Goal: Task Accomplishment & Management: Use online tool/utility

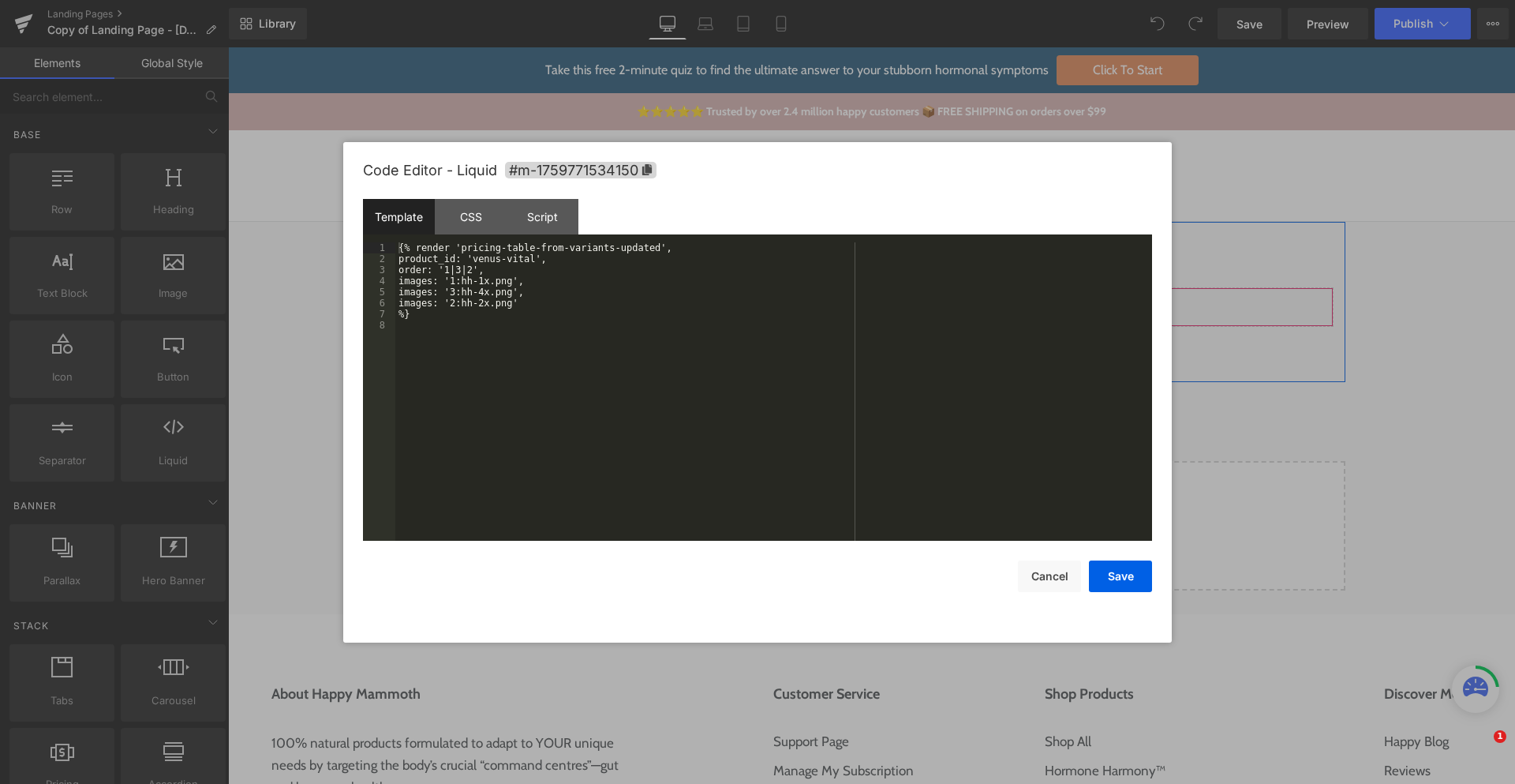
click at [883, 299] on div "Liquid" at bounding box center [872, 307] width 923 height 40
click at [540, 305] on div "{% render 'pricing-table-from-variants-updated', product_id: 'venus-vital', ord…" at bounding box center [774, 403] width 757 height 321
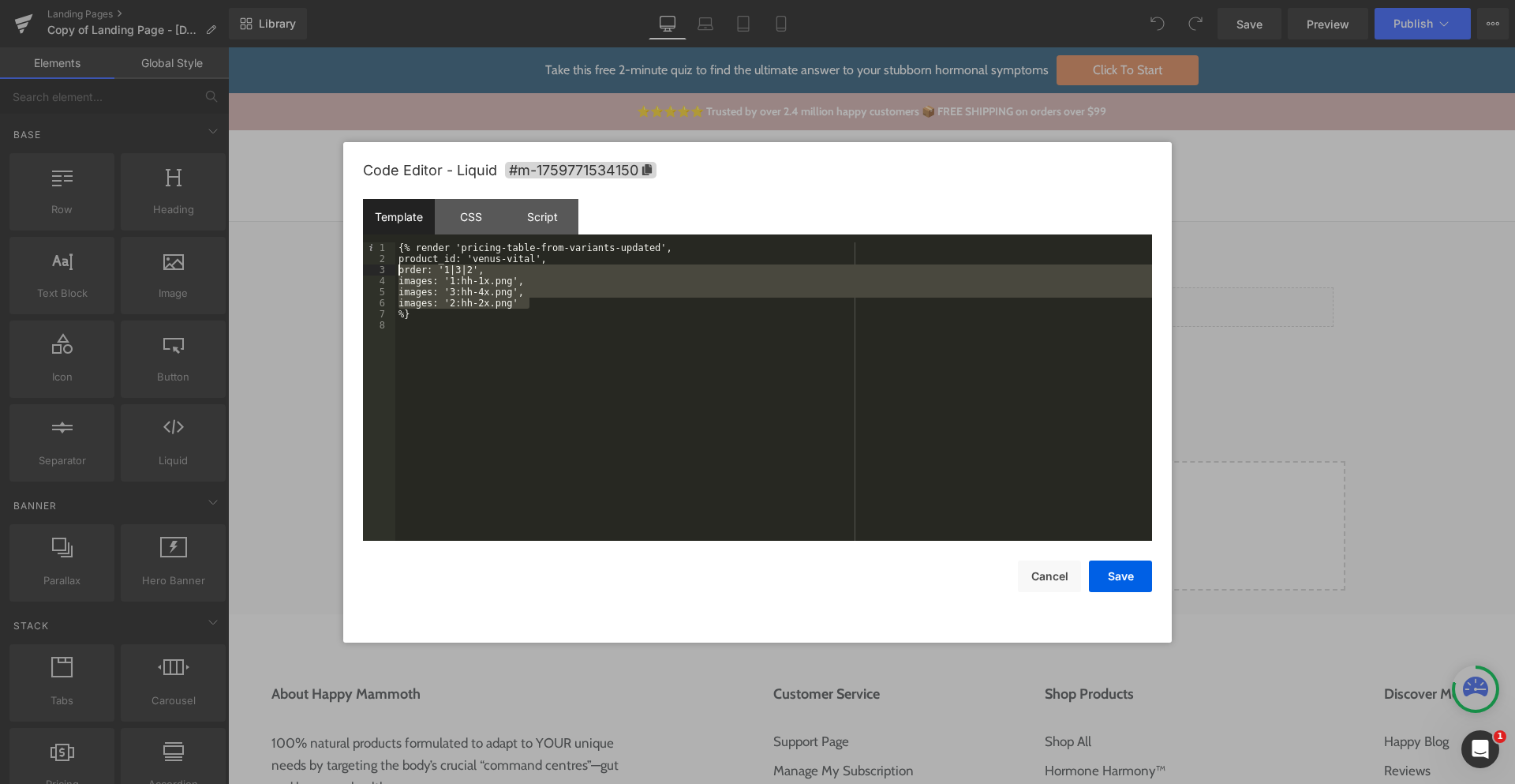
drag, startPoint x: 546, startPoint y: 302, endPoint x: 333, endPoint y: 268, distance: 215.7
click at [333, 268] on body "You are previewing how the will restyle your page. You can not edit Elements in…" at bounding box center [757, 392] width 1515 height 784
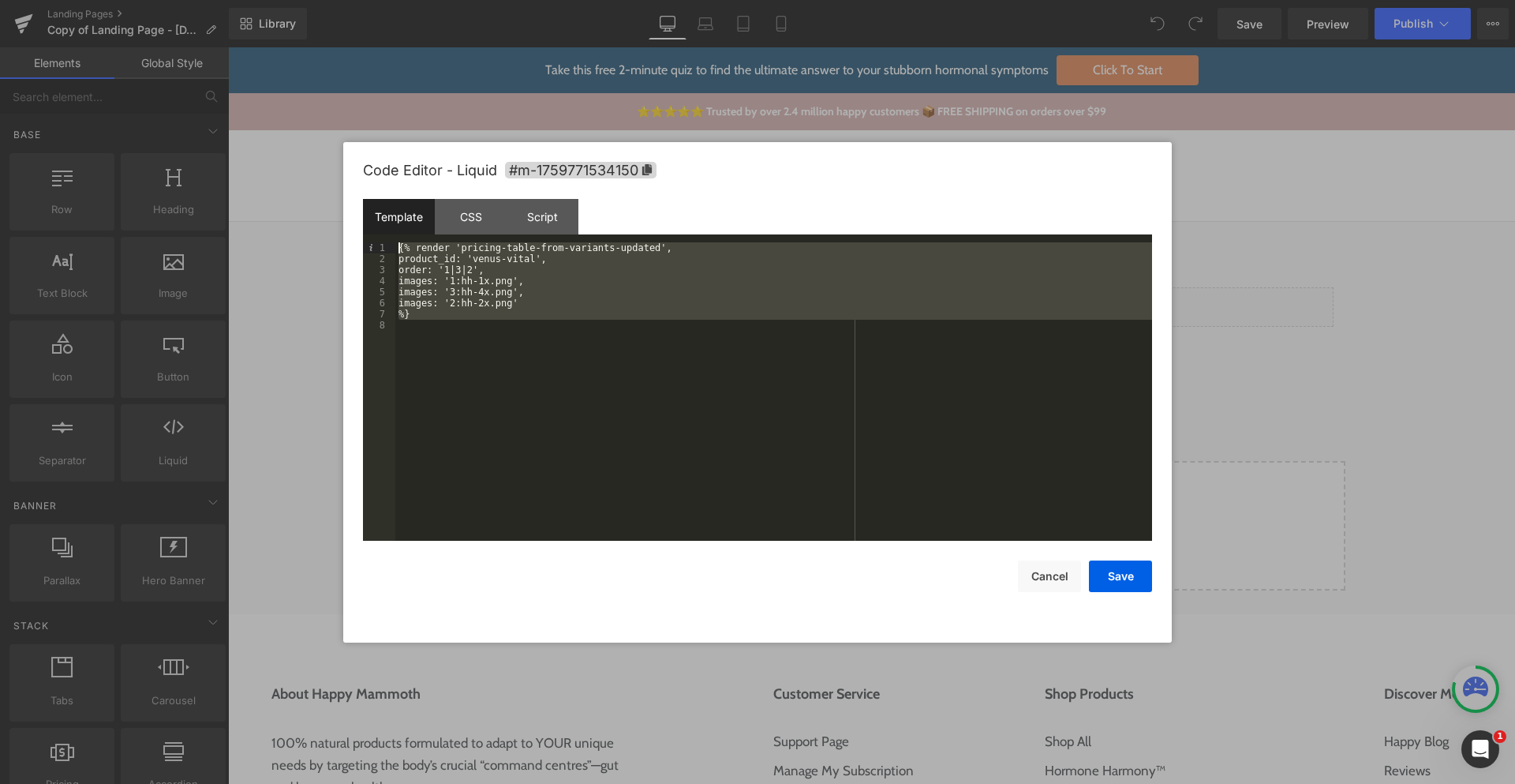
drag, startPoint x: 441, startPoint y: 321, endPoint x: 365, endPoint y: 210, distance: 134.5
click at [365, 210] on div "Template CSS Script Data 1 2 3 4 5 6 7 8 {% render 'pricing-table-from-variants…" at bounding box center [757, 370] width 789 height 342
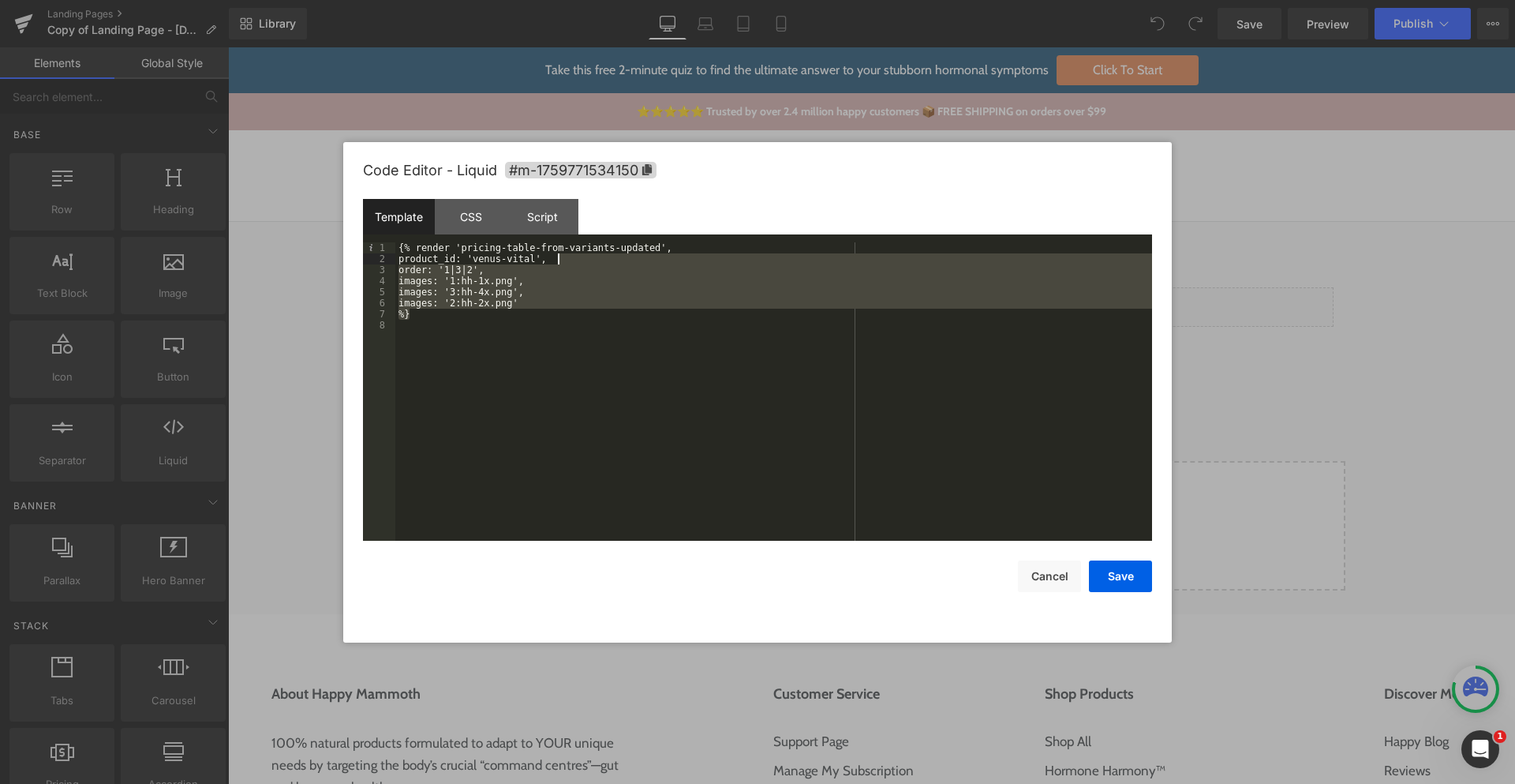
drag, startPoint x: 547, startPoint y: 307, endPoint x: 558, endPoint y: 262, distance: 46.3
click at [558, 262] on div "{% render 'pricing-table-from-variants-updated', product_id: 'venus-vital', ord…" at bounding box center [774, 403] width 757 height 321
click at [551, 296] on div "{% render 'pricing-table-from-variants-updated', product_id: 'venus-vital', ord…" at bounding box center [774, 403] width 757 height 321
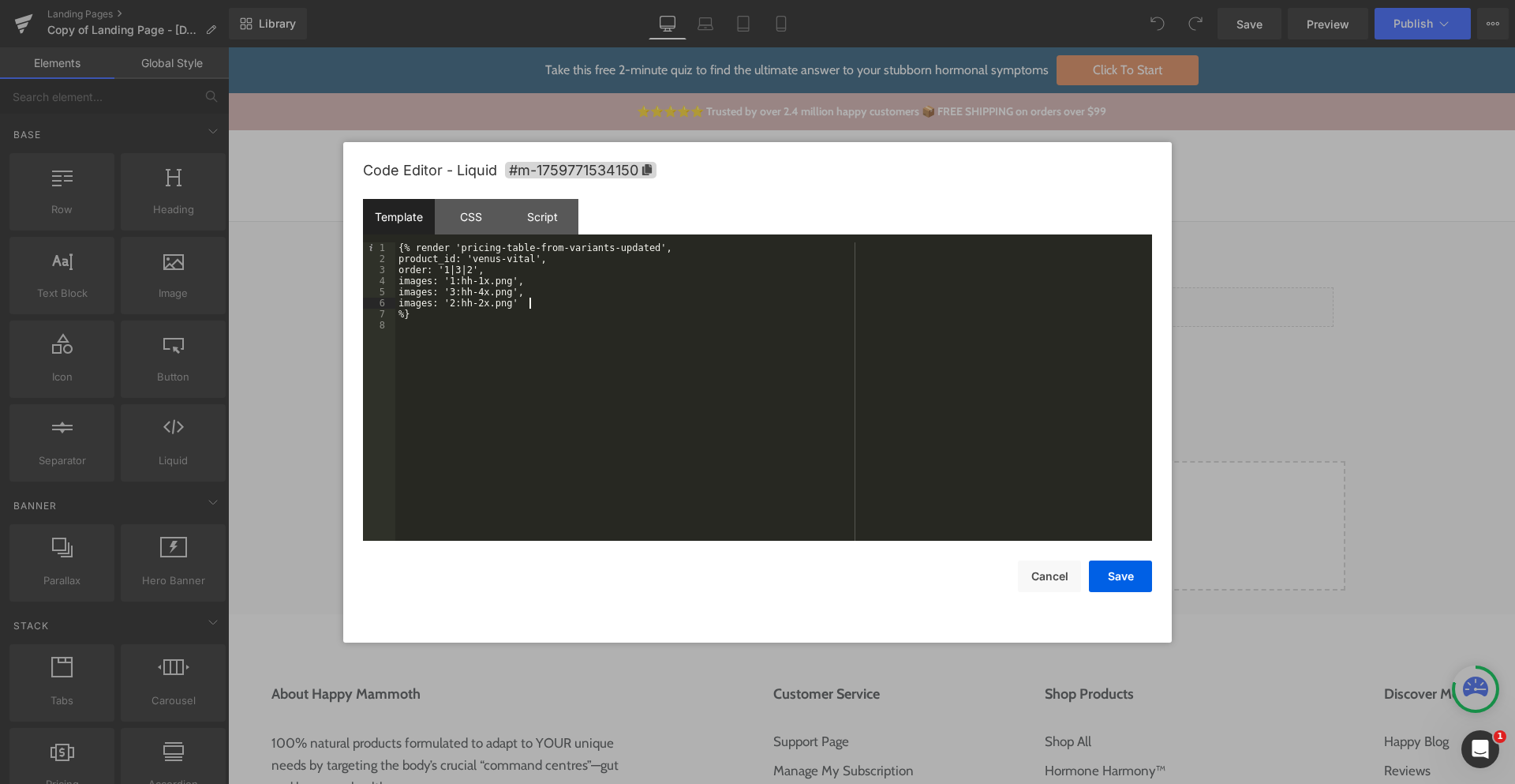
click at [547, 300] on div "{% render 'pricing-table-from-variants-updated', product_id: 'venus-vital', ord…" at bounding box center [774, 403] width 757 height 321
click at [550, 261] on div "{% render 'pricing-table-from-variants-updated', product_id: 'venus-vital', ord…" at bounding box center [774, 403] width 757 height 321
click at [1132, 572] on button "Save" at bounding box center [1120, 575] width 63 height 32
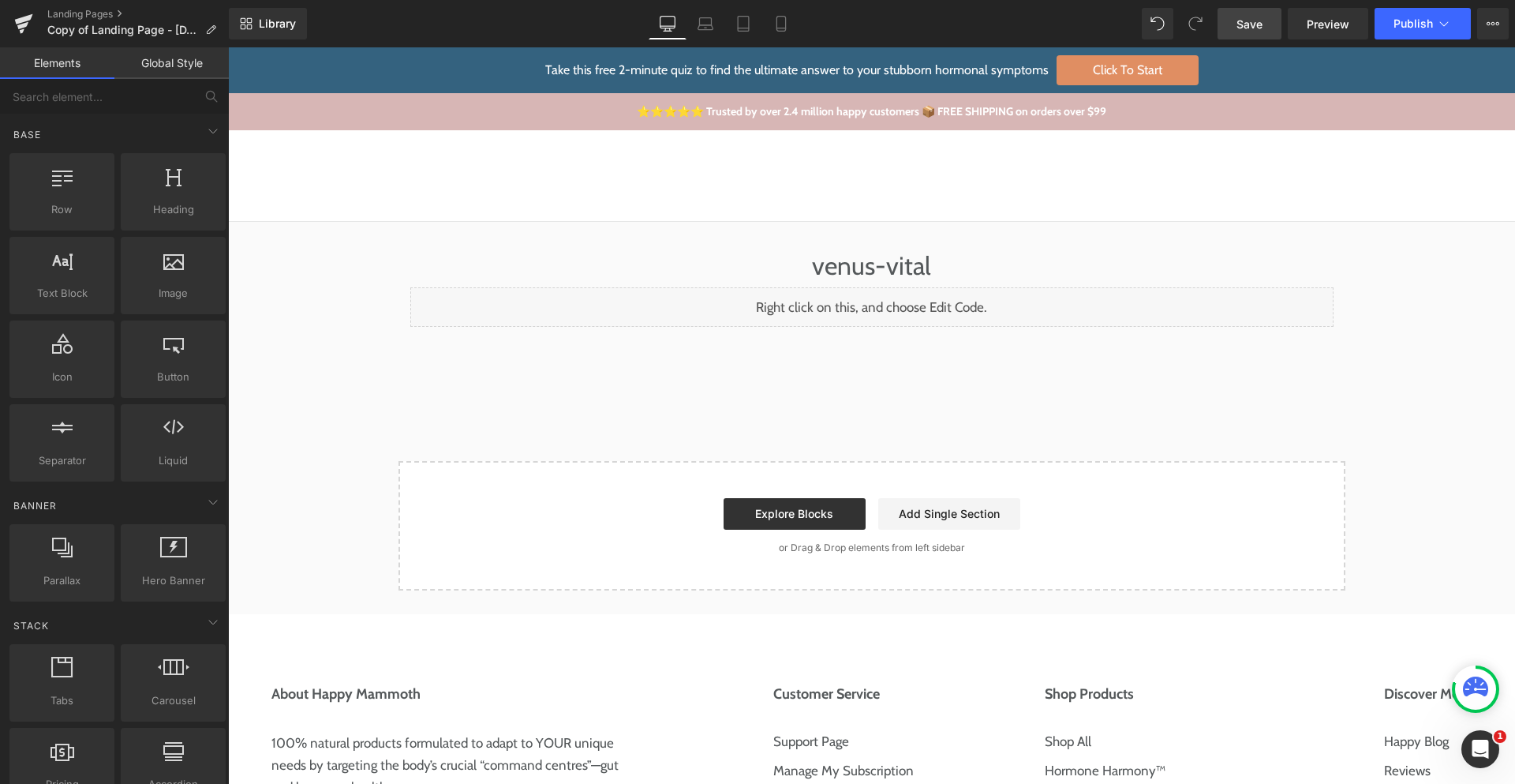
click at [1241, 28] on span "Save" at bounding box center [1249, 23] width 26 height 16
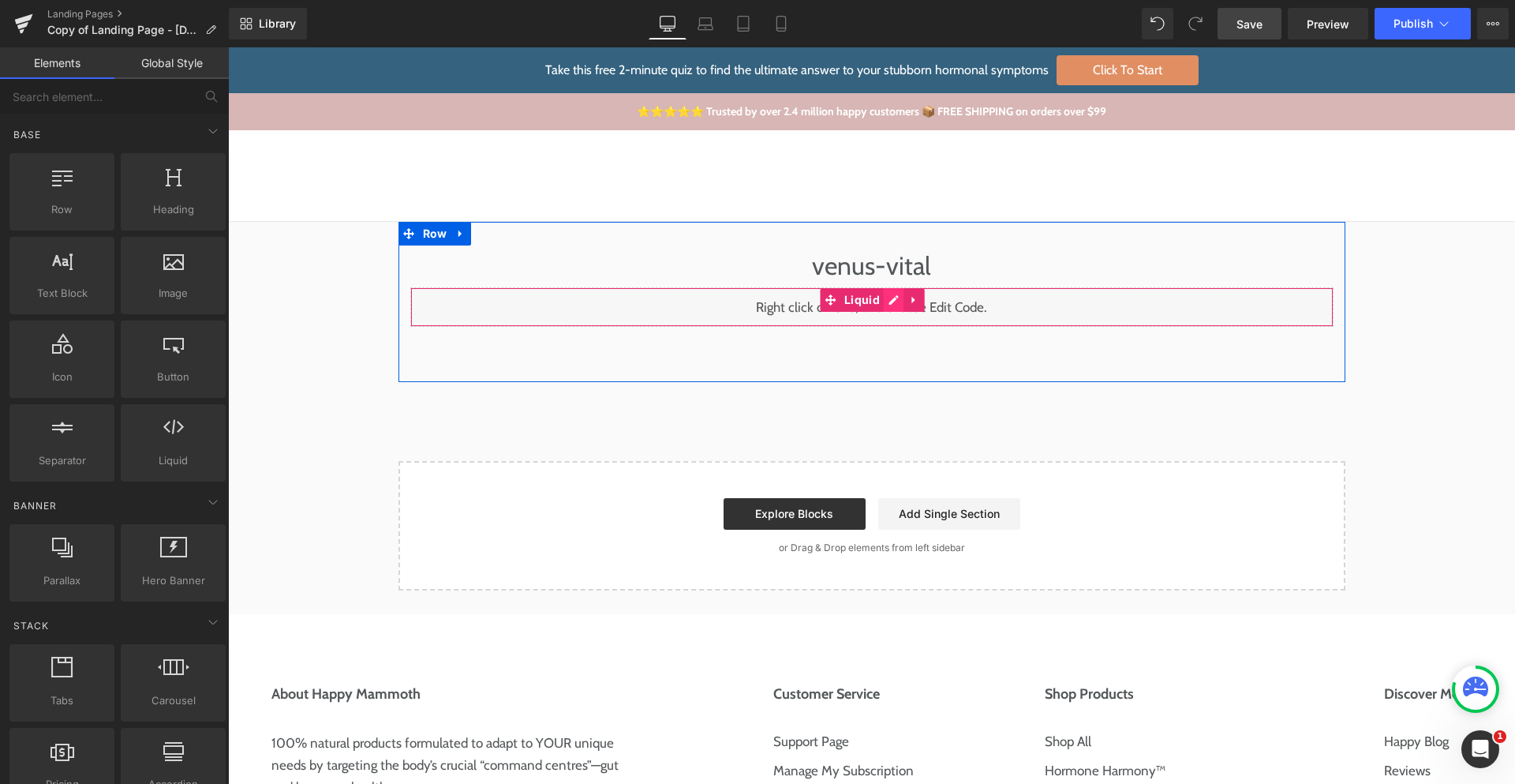
click at [890, 301] on div "Liquid" at bounding box center [872, 307] width 923 height 40
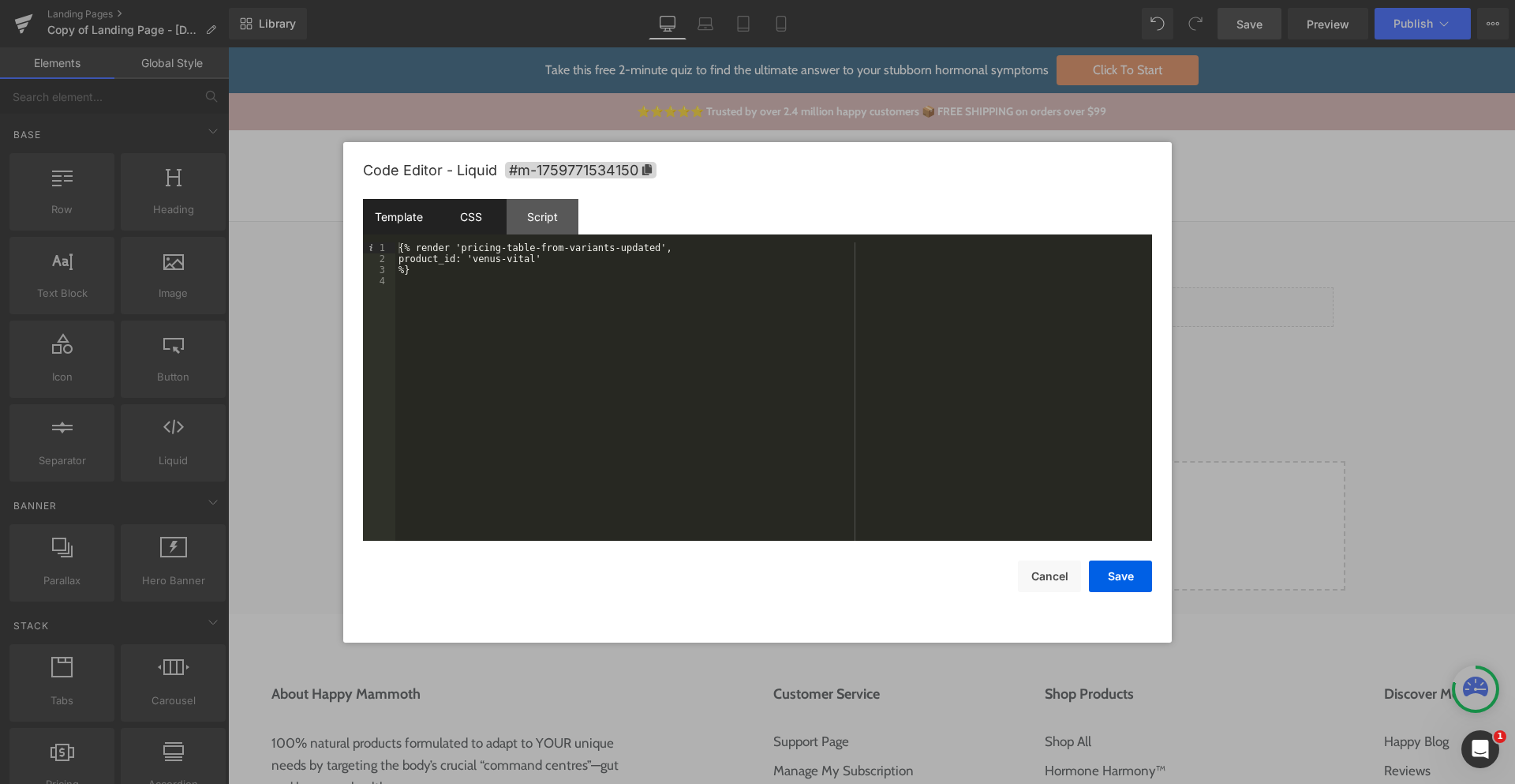
click at [469, 222] on div "CSS" at bounding box center [470, 216] width 71 height 36
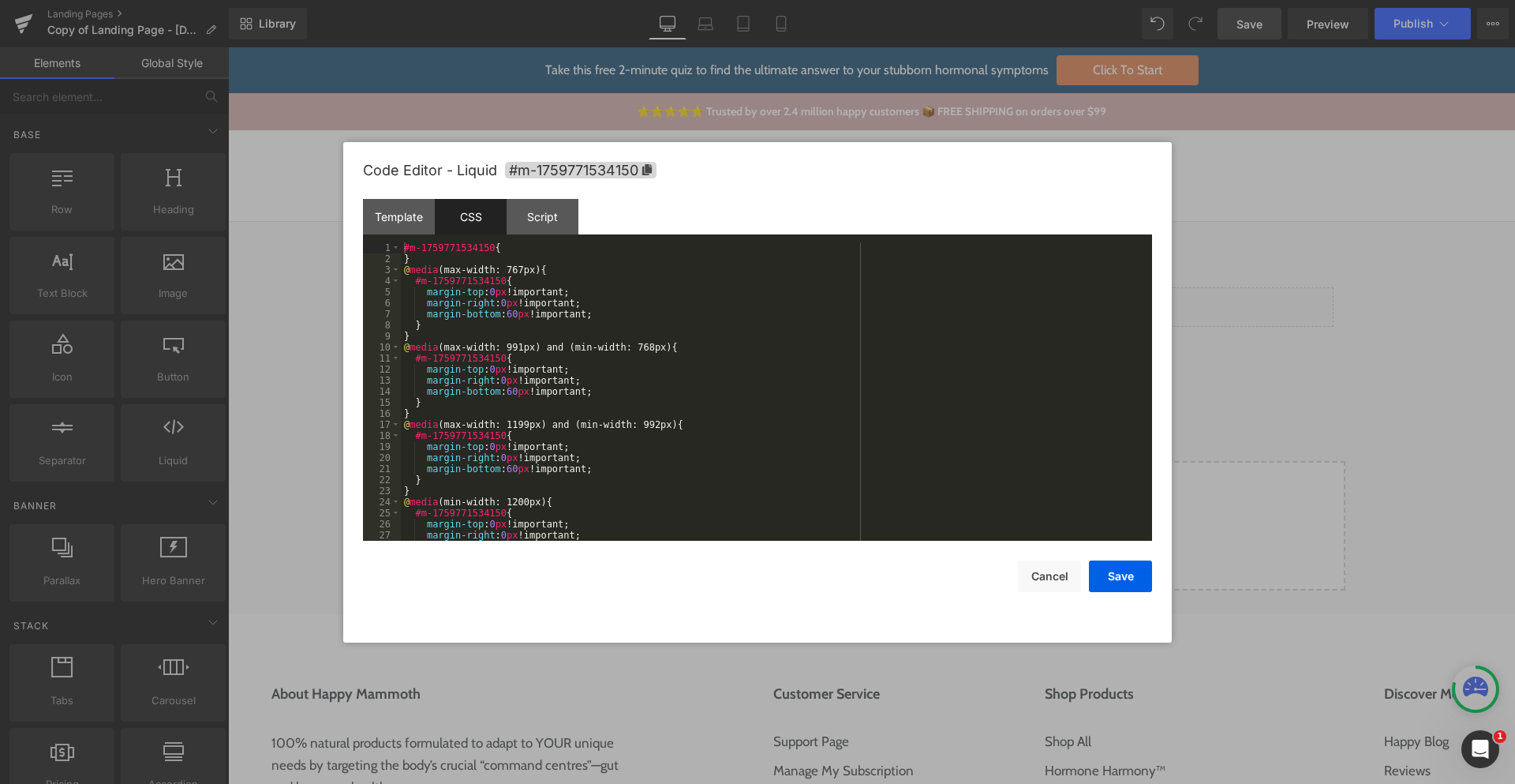
scroll to position [122, 0]
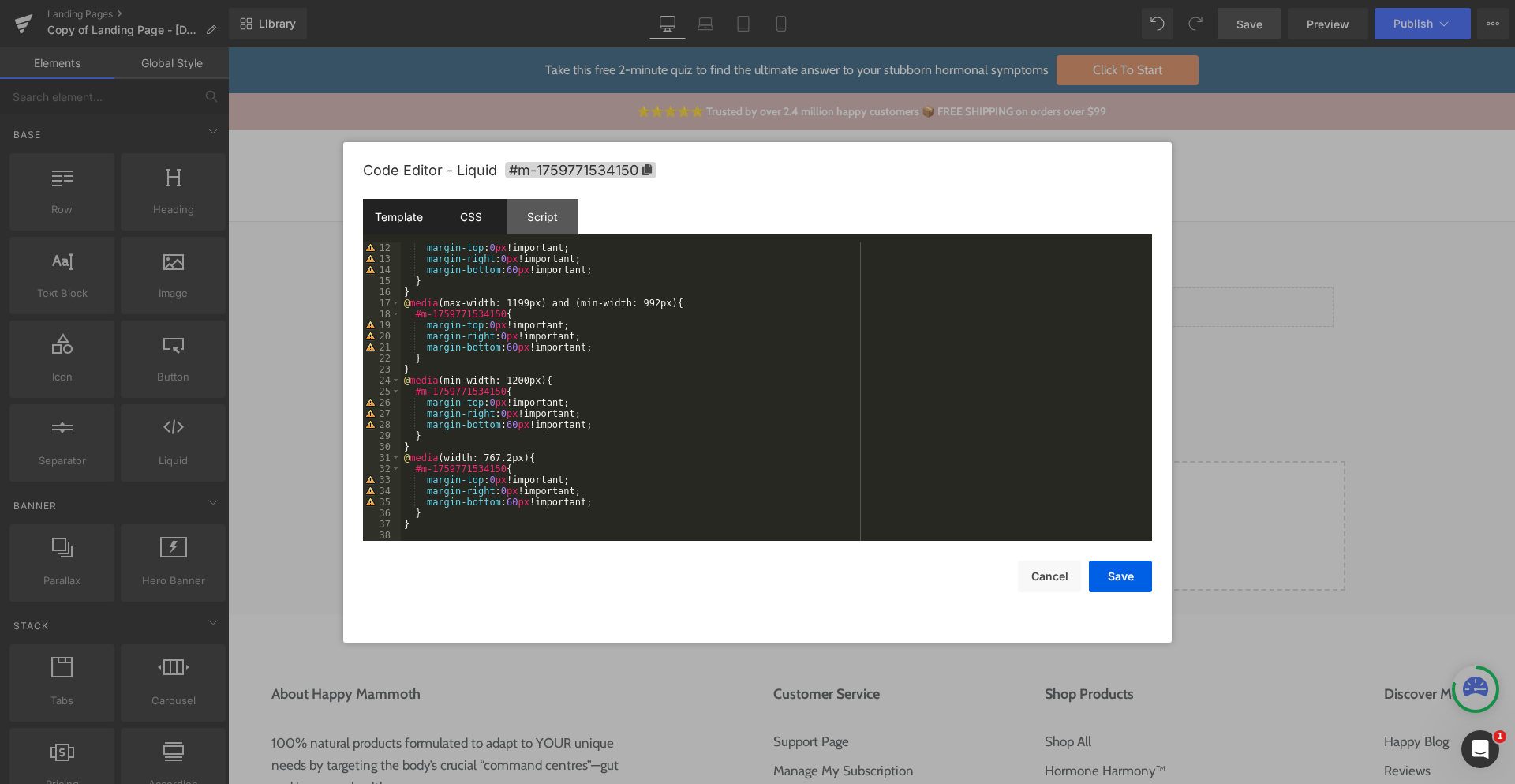
click at [421, 218] on div "Template" at bounding box center [399, 216] width 71 height 36
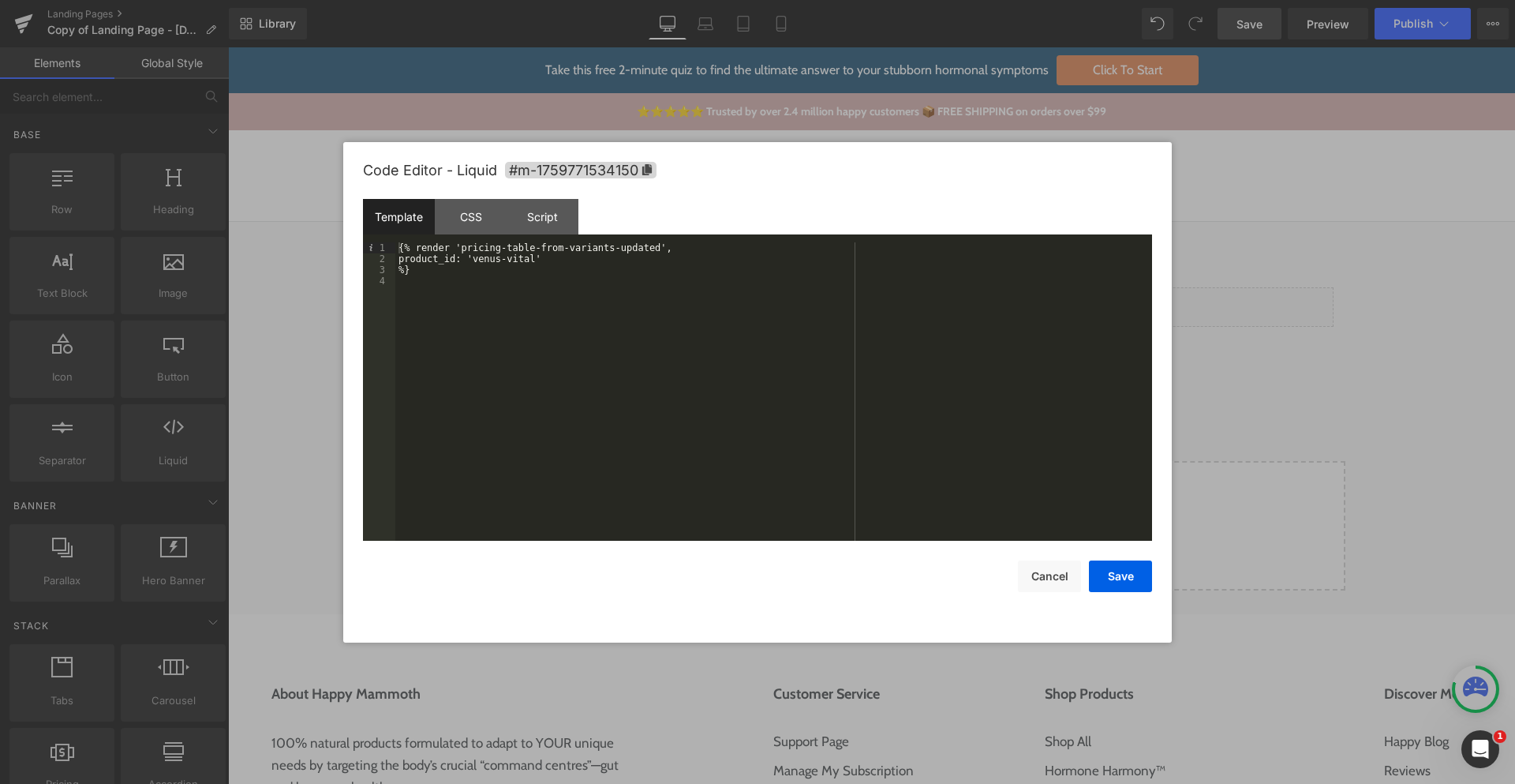
click at [560, 267] on div "{% render 'pricing-table-from-variants-updated', product_id: 'venus-vital' %}" at bounding box center [774, 403] width 757 height 321
click at [569, 261] on div "{% render 'pricing-table-from-variants-updated', product_id: 'venus-vital' %}" at bounding box center [774, 403] width 757 height 321
click at [1123, 574] on button "Save" at bounding box center [1120, 575] width 63 height 32
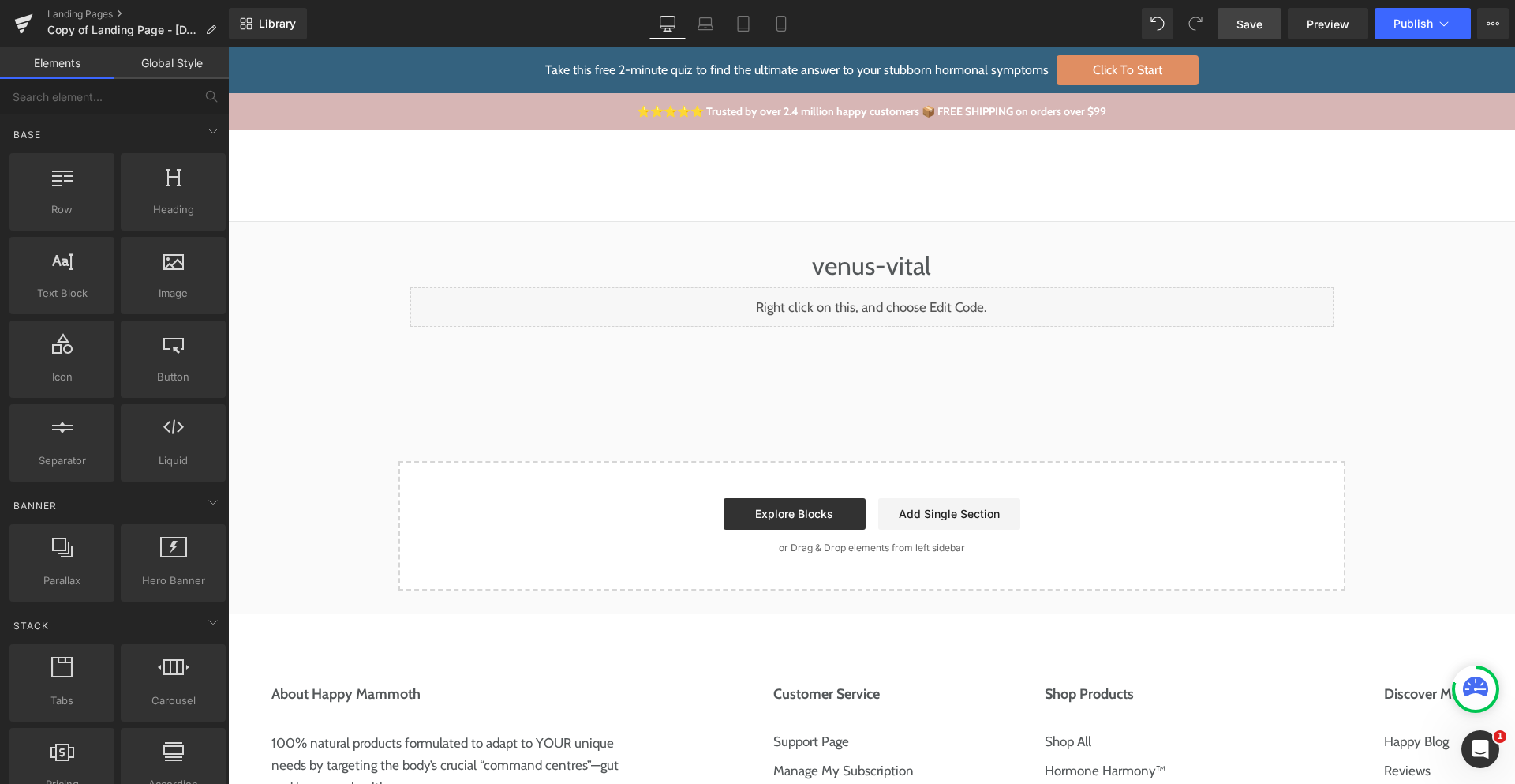
click at [1253, 19] on span "Save" at bounding box center [1249, 23] width 26 height 16
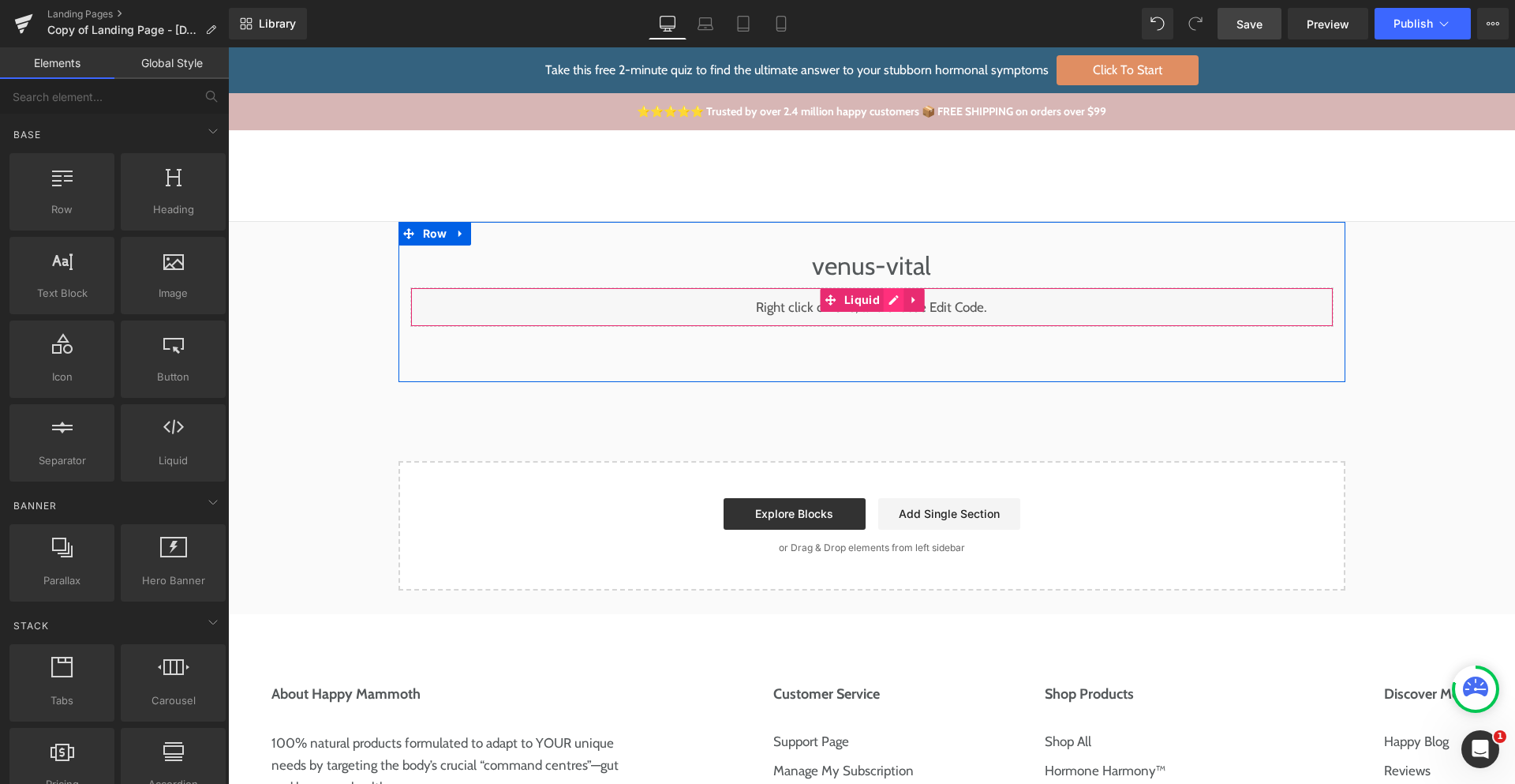
click at [885, 300] on div "Liquid" at bounding box center [872, 307] width 923 height 40
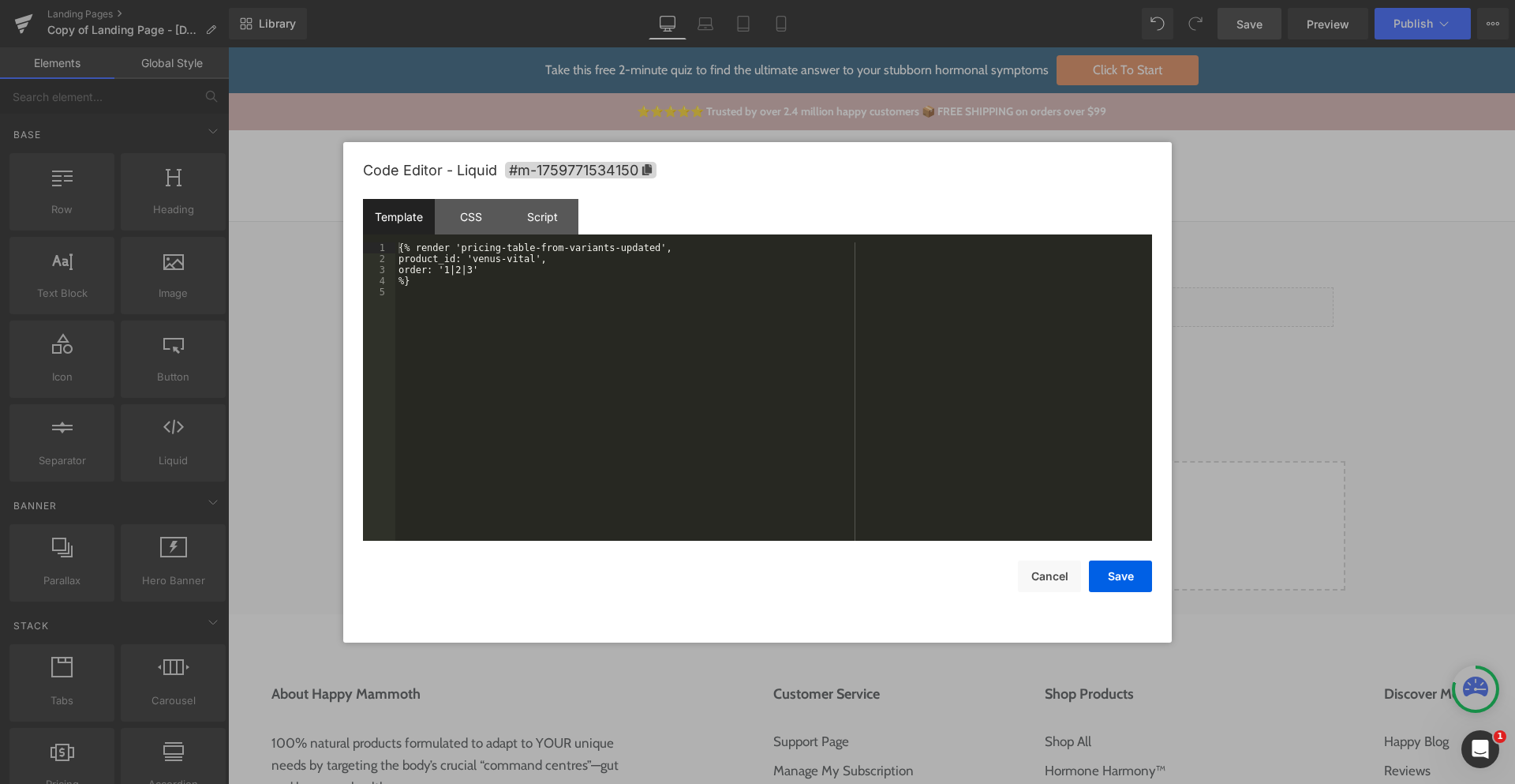
click at [601, 263] on div "{% render 'pricing-table-from-variants-updated', product_id: 'venus-vital', ord…" at bounding box center [774, 403] width 757 height 321
click at [534, 277] on div "{% render 'pricing-table-from-variants-updated', product_id: 'venus-vital', ord…" at bounding box center [774, 403] width 757 height 321
click at [534, 272] on div "{% render 'pricing-table-from-variants-updated', product_id: 'venus-vital', ord…" at bounding box center [774, 403] width 757 height 321
click at [411, 274] on div "{% render 'pricing-table-from-variants-updated', product_id: 'venus-vital', ord…" at bounding box center [774, 403] width 757 height 321
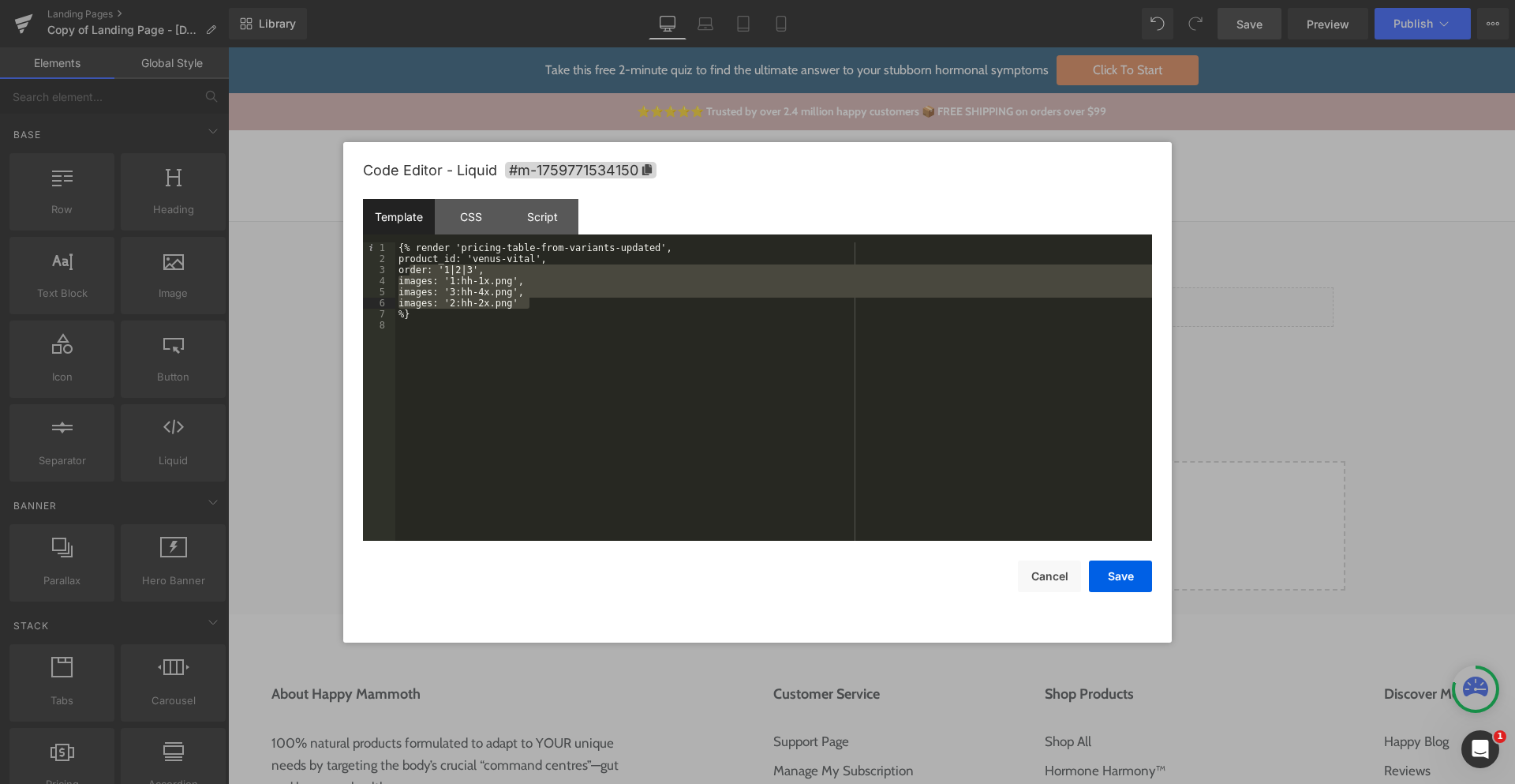
click at [554, 262] on div "{% render 'pricing-table-from-variants-updated', product_id: 'venus-vital', ord…" at bounding box center [774, 403] width 757 height 321
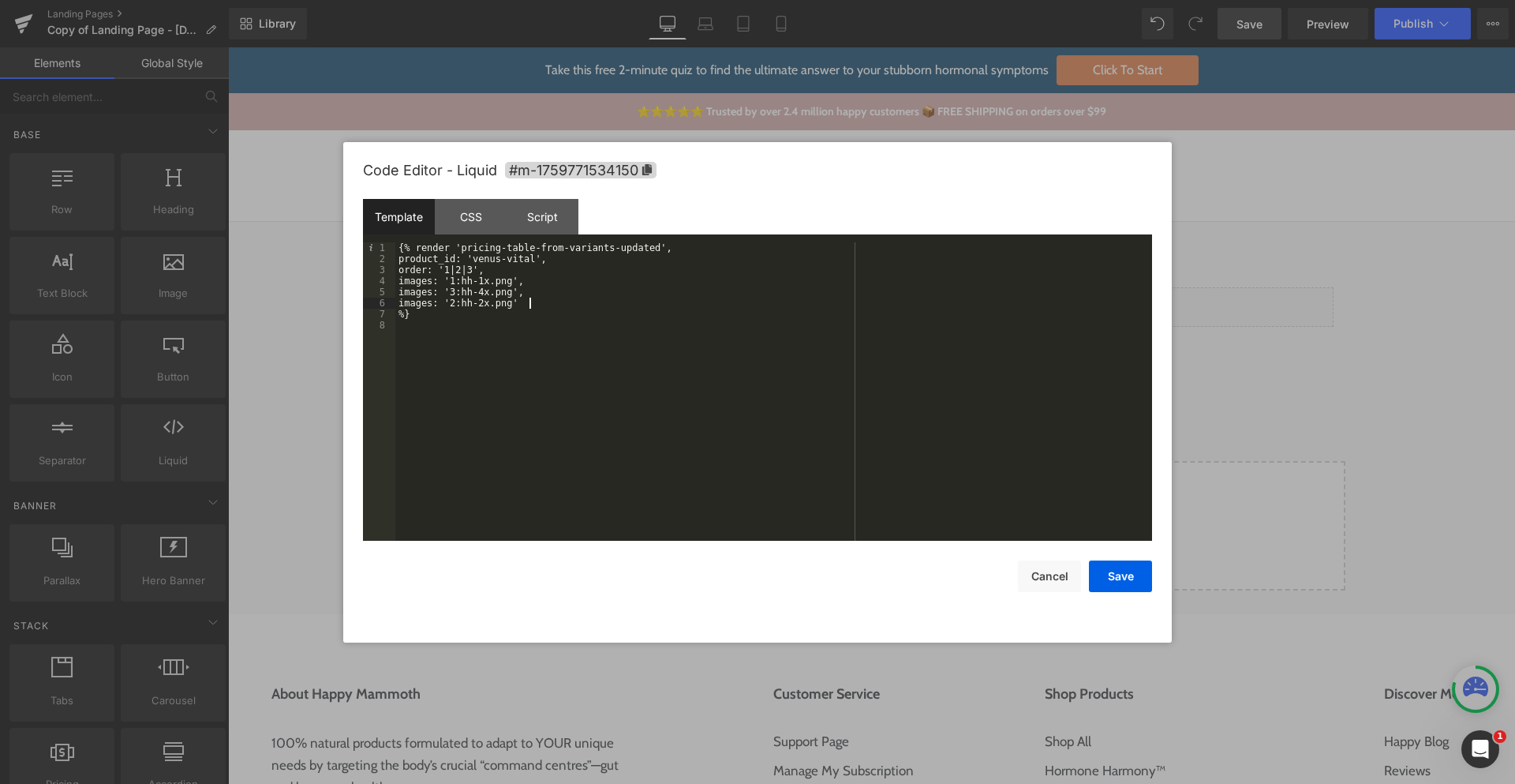
click at [549, 298] on div "{% render 'pricing-table-from-variants-updated', product_id: 'venus-vital', ord…" at bounding box center [774, 403] width 757 height 321
click at [551, 257] on div "{% render 'pricing-table-from-variants-updated', product_id: 'venus-vital', ord…" at bounding box center [774, 403] width 757 height 321
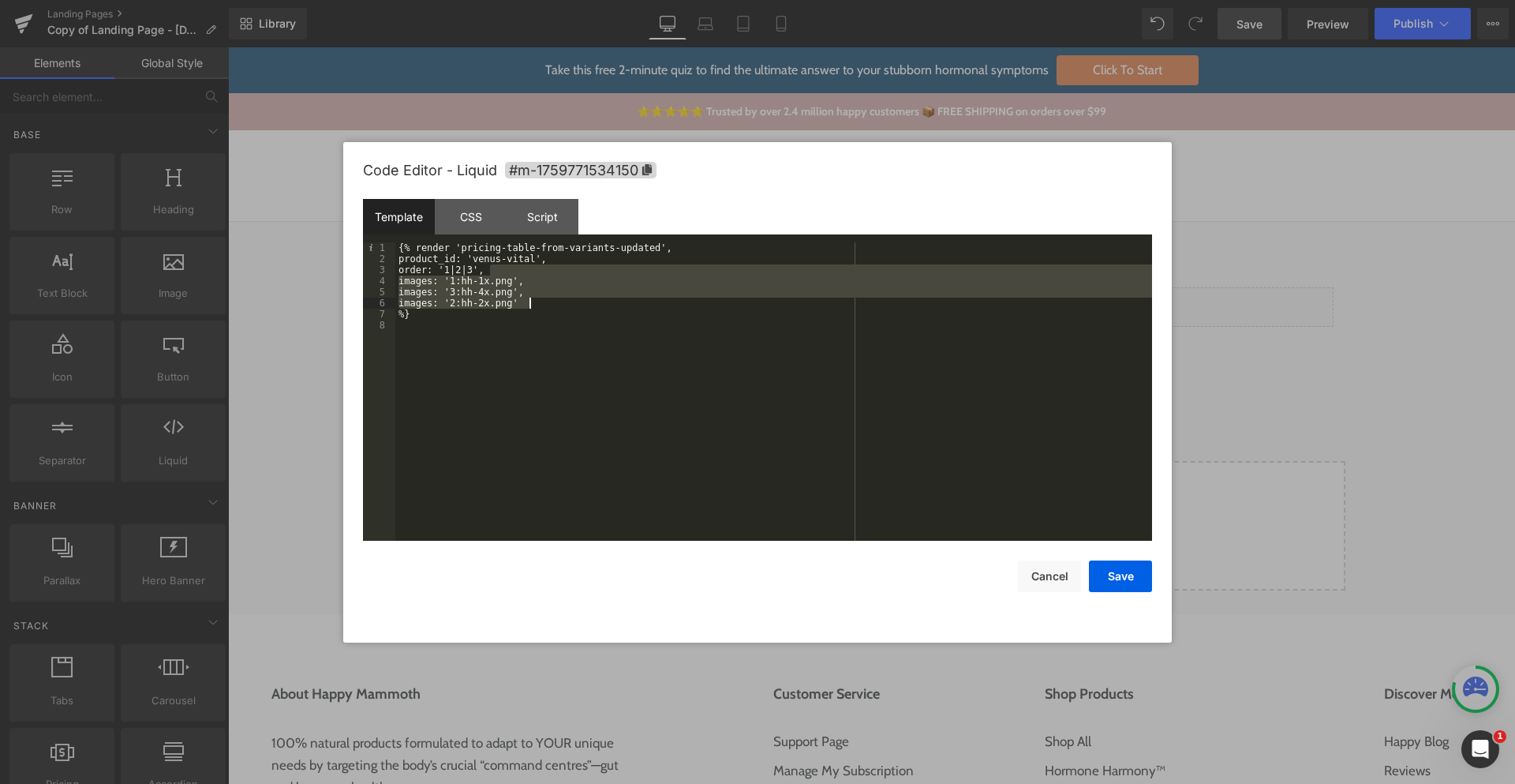
click at [556, 300] on div "{% render 'pricing-table-from-variants-updated', product_id: 'venus-vital', ord…" at bounding box center [774, 403] width 757 height 321
click at [552, 262] on div "{% render 'pricing-table-from-variants-updated', product_id: 'venus-vital', ord…" at bounding box center [774, 403] width 757 height 321
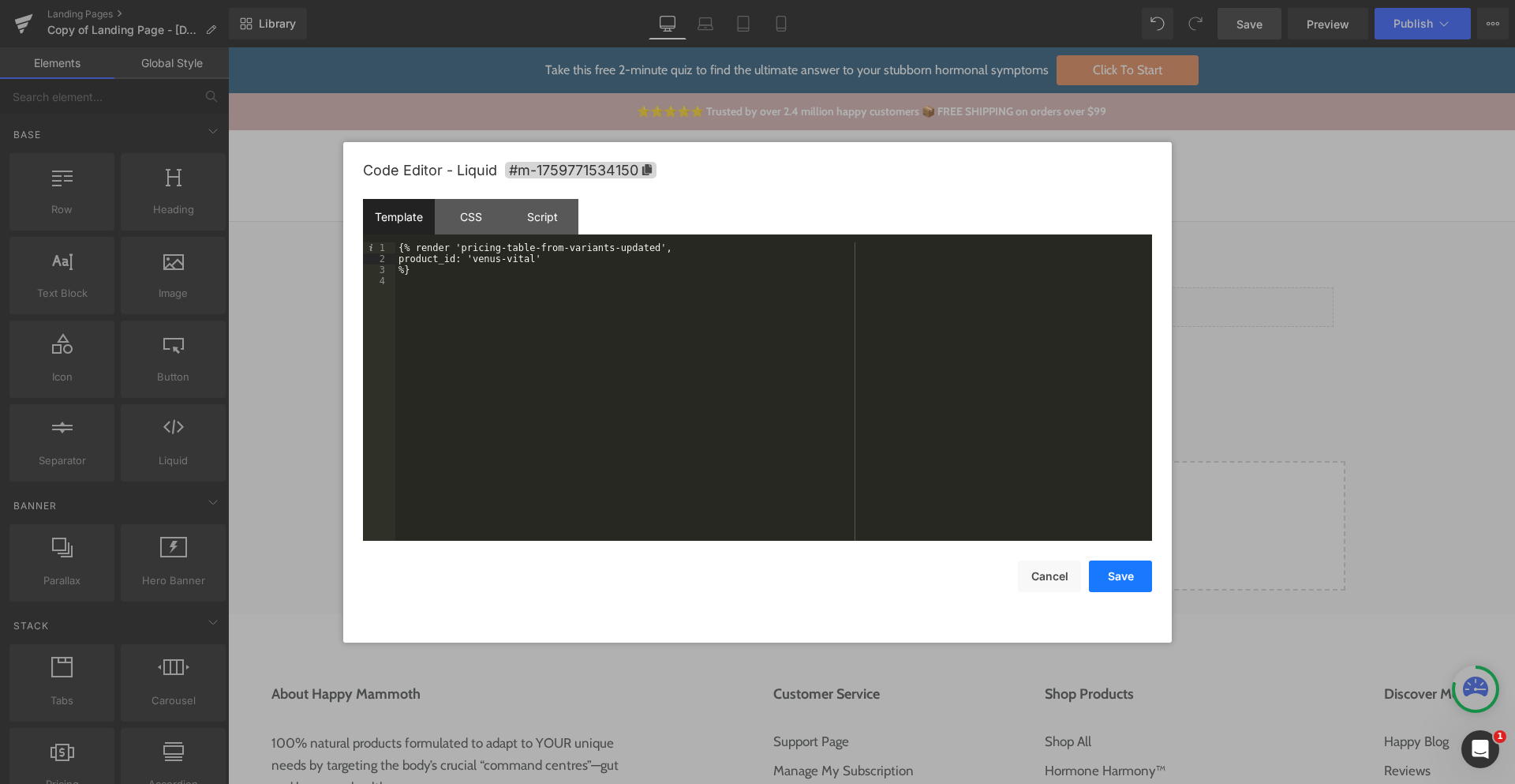
click at [1101, 572] on button "Save" at bounding box center [1120, 575] width 63 height 32
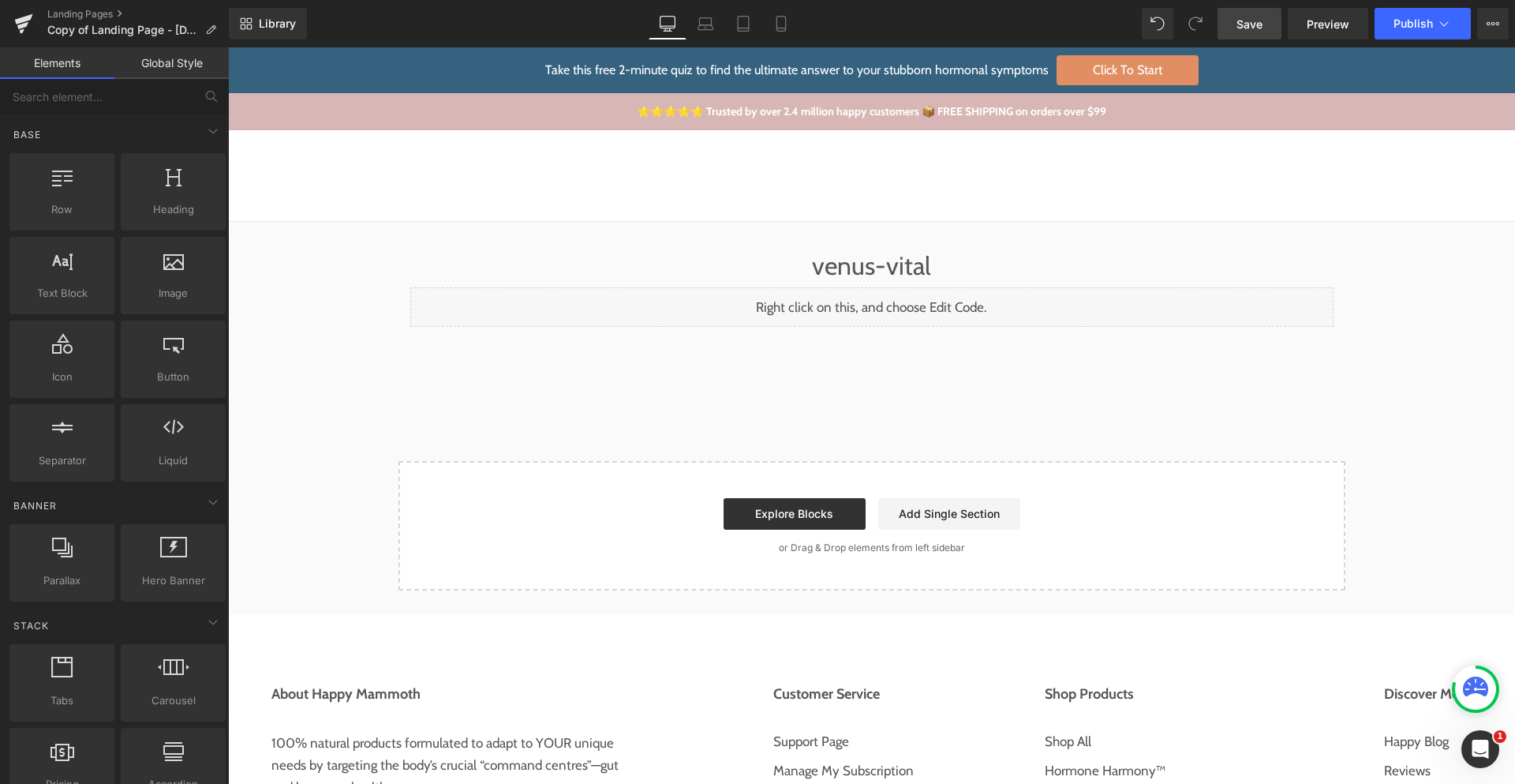
click at [1260, 36] on link "Save" at bounding box center [1249, 23] width 64 height 32
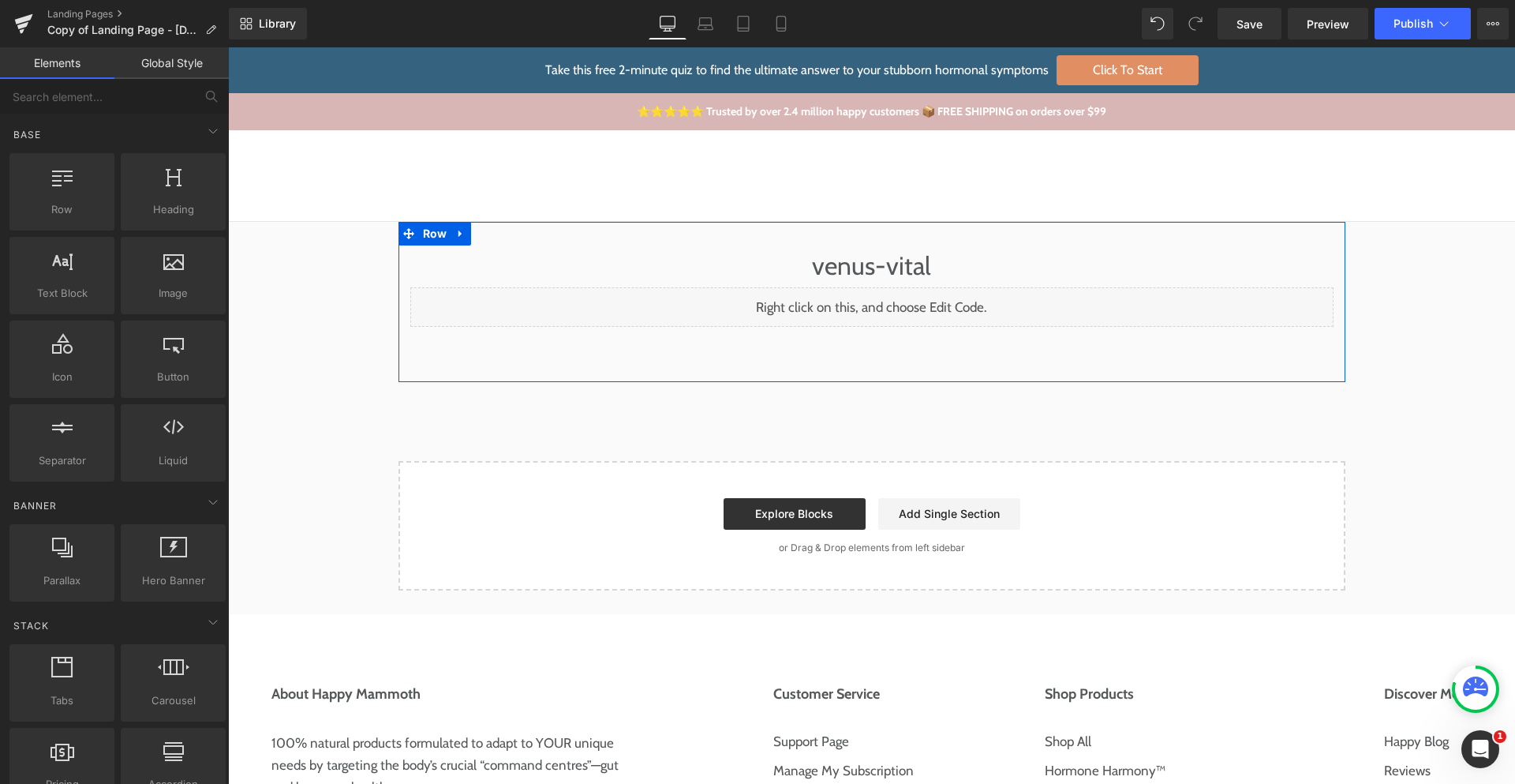
drag, startPoint x: 889, startPoint y: 305, endPoint x: 936, endPoint y: 384, distance: 91.9
click at [889, 305] on div "Liquid" at bounding box center [872, 307] width 923 height 40
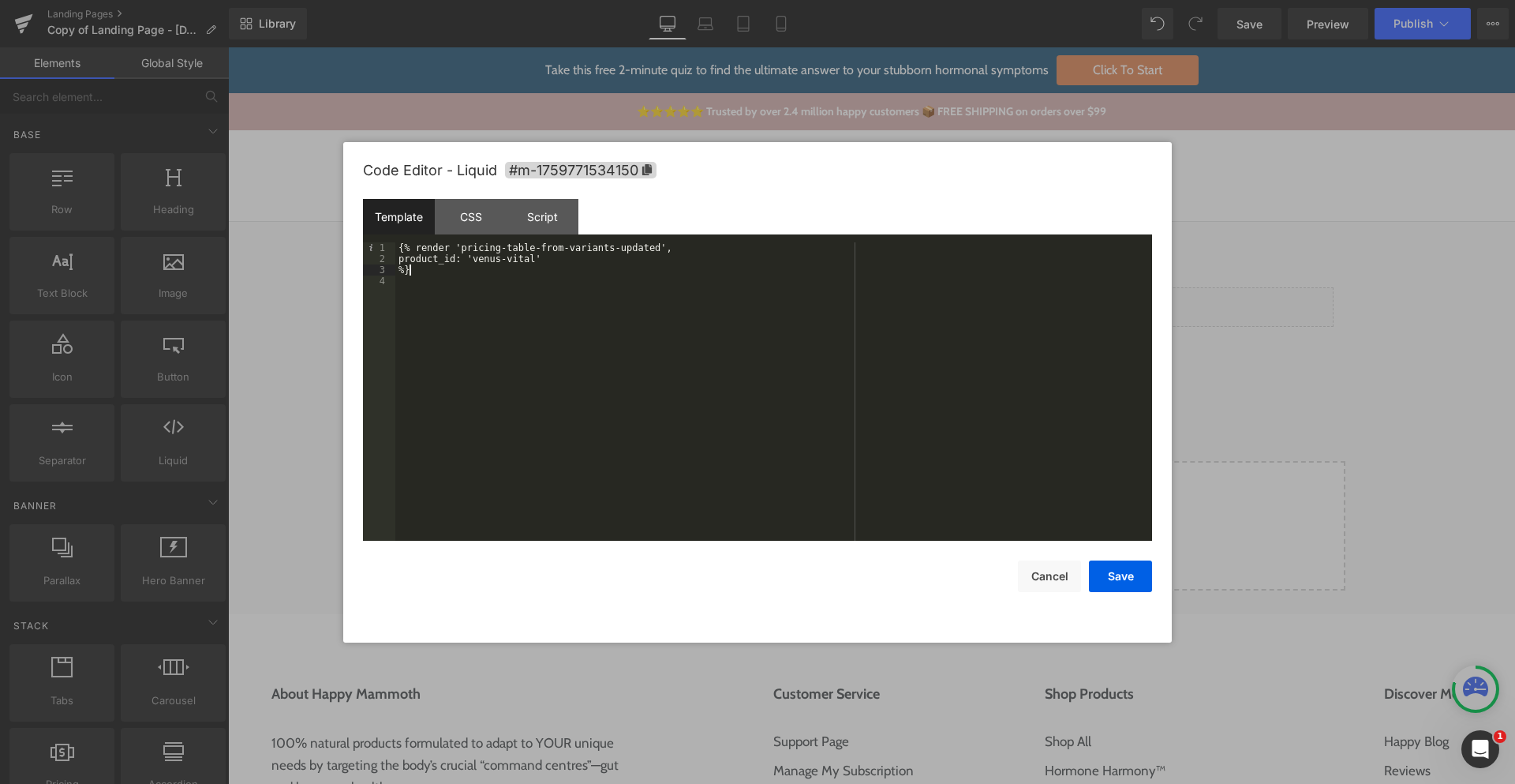
click at [590, 264] on div "{% render 'pricing-table-from-variants-updated', product_id: 'venus-vital' %}" at bounding box center [774, 403] width 757 height 321
click at [570, 260] on div "{% render 'pricing-table-from-variants-updated', product_id: 'venus-vital' %}" at bounding box center [774, 403] width 757 height 321
click at [493, 293] on div "{% render 'pricing-table-from-variants-updated', product_id: 'venus-vital', ord…" at bounding box center [774, 403] width 757 height 321
click at [565, 297] on div "{% render 'pricing-table-from-variants-updated', product_id: 'venus-vital', ord…" at bounding box center [774, 403] width 757 height 321
click at [570, 296] on div "{% render 'pricing-table-from-variants-updated', product_id: 'venus-vital', ord…" at bounding box center [774, 403] width 757 height 321
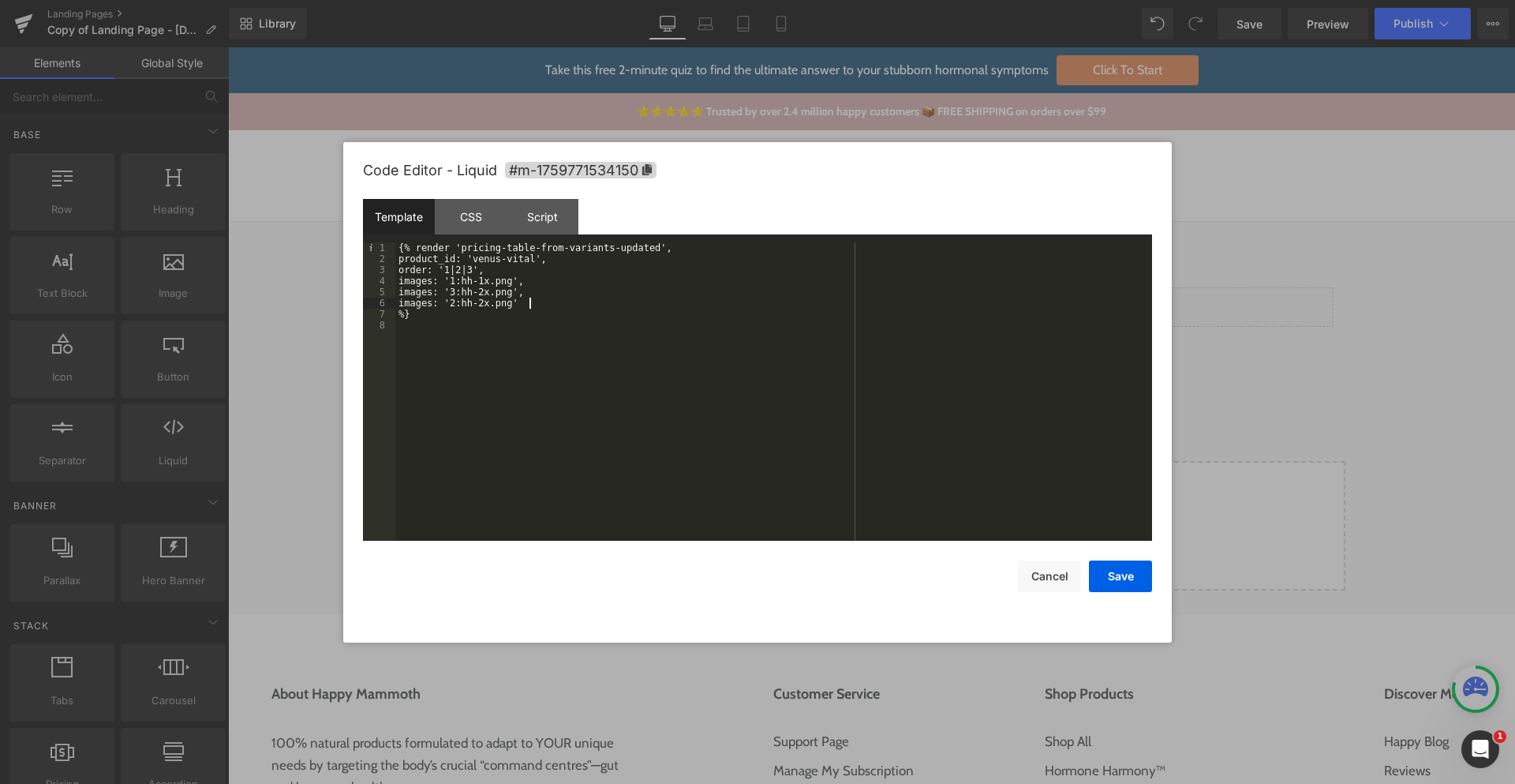
click at [549, 302] on div "{% render 'pricing-table-from-variants-updated', product_id: 'venus-vital', ord…" at bounding box center [774, 403] width 757 height 321
click at [546, 283] on div "{% render 'pricing-table-from-variants-updated', product_id: 'venus-vital', ord…" at bounding box center [774, 403] width 757 height 321
click at [572, 294] on div "{% render 'pricing-table-from-variants-updated', product_id: 'venus-vital', ord…" at bounding box center [774, 403] width 757 height 321
click at [495, 279] on div "{% render 'pricing-table-from-variants-updated', product_id: 'venus-vital', ord…" at bounding box center [774, 403] width 757 height 321
drag, startPoint x: 1124, startPoint y: 582, endPoint x: 1011, endPoint y: 162, distance: 434.9
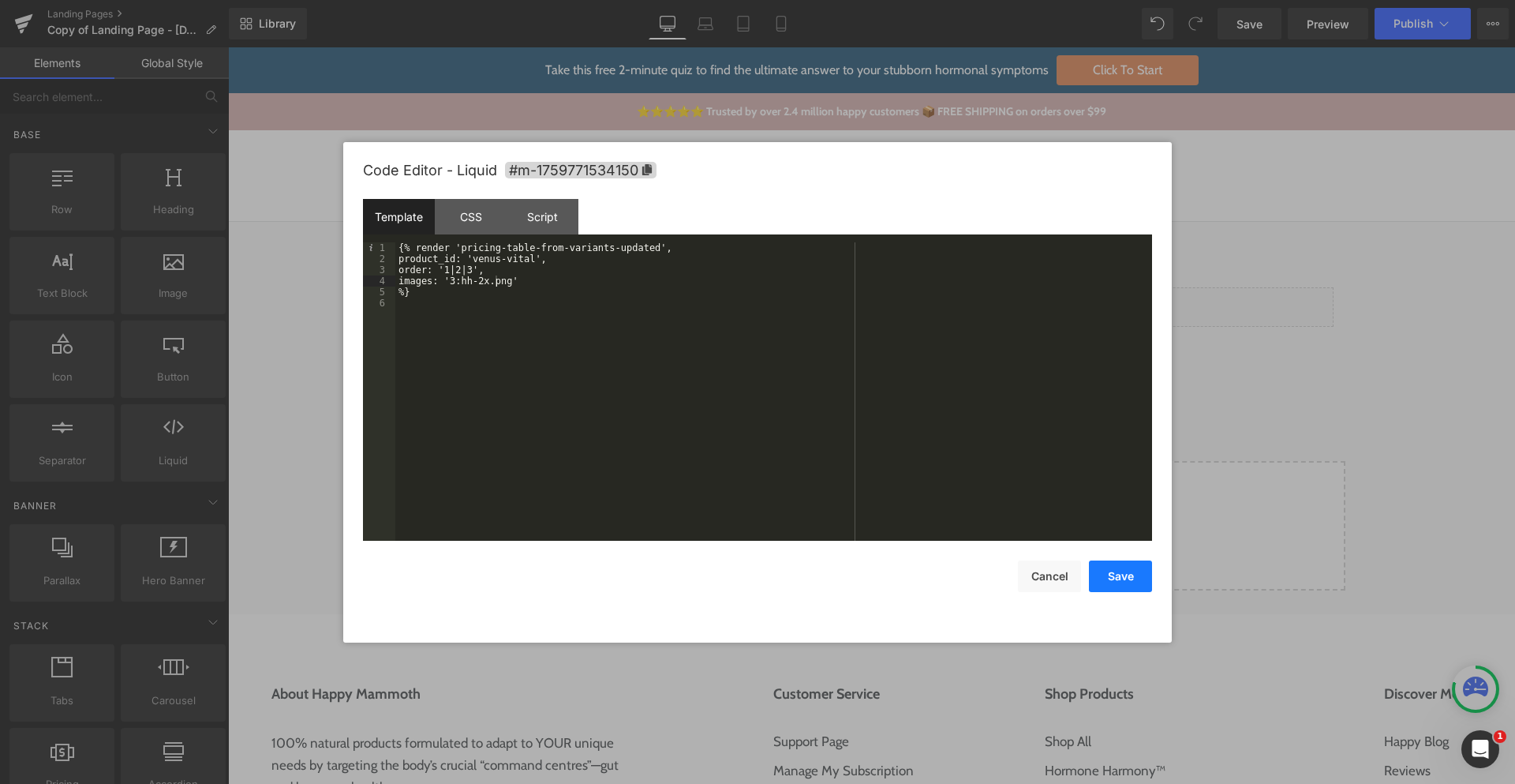
click at [1124, 582] on button "Save" at bounding box center [1120, 575] width 63 height 32
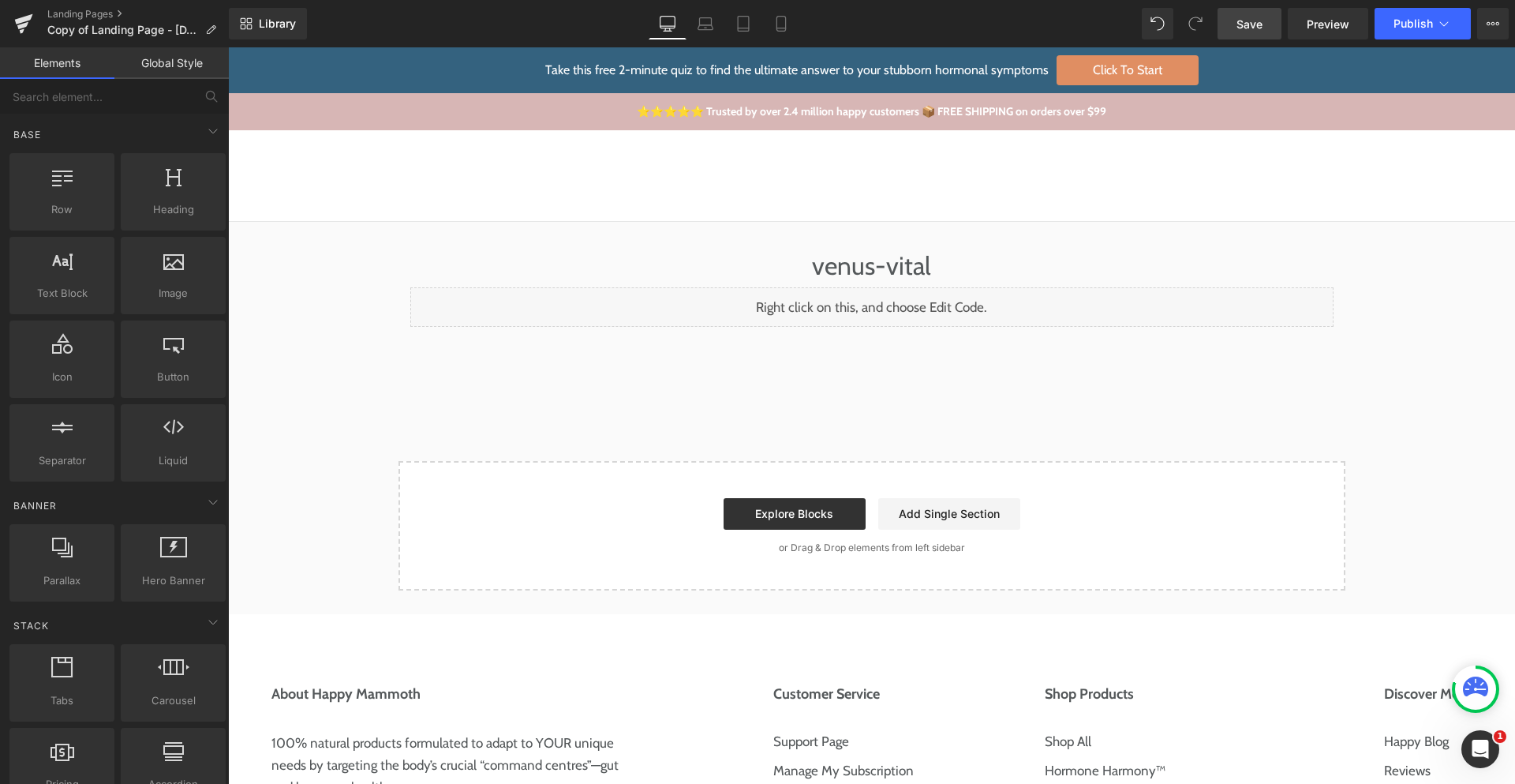
click at [1270, 14] on link "Save" at bounding box center [1249, 23] width 64 height 32
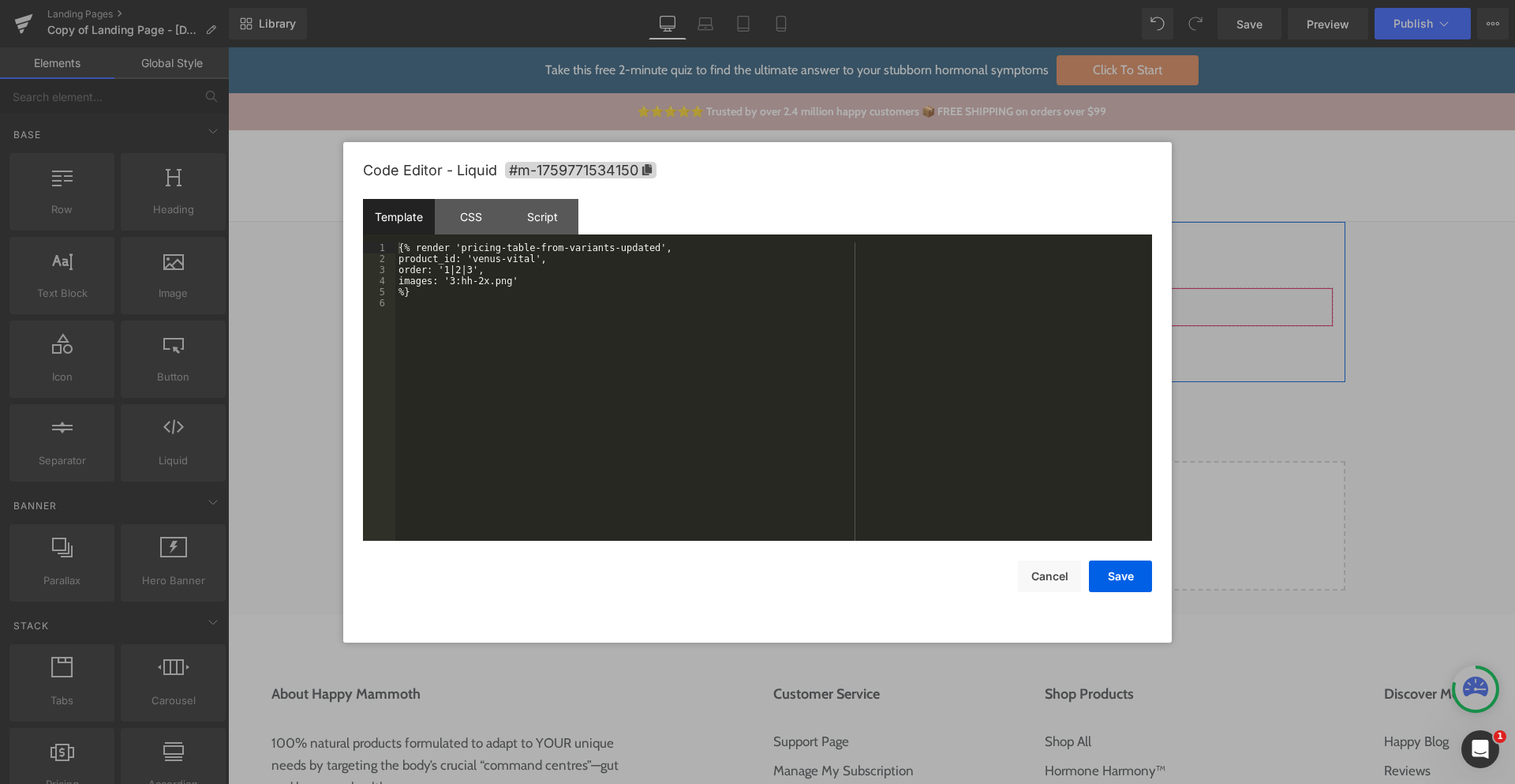
click at [889, 305] on div "Liquid" at bounding box center [872, 307] width 923 height 40
click at [1243, 327] on div at bounding box center [757, 392] width 1515 height 784
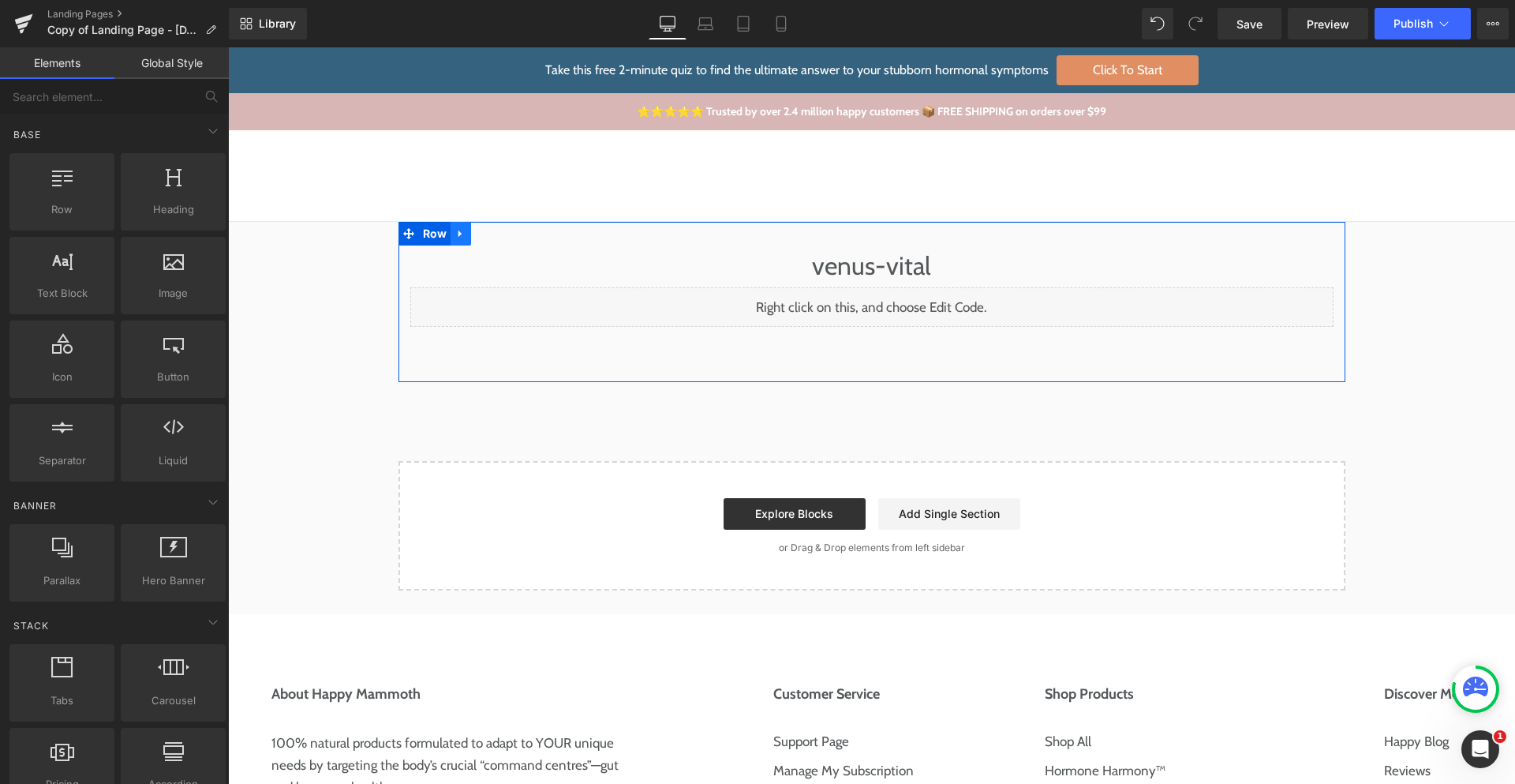
click at [456, 233] on icon at bounding box center [461, 234] width 11 height 12
click at [476, 236] on icon at bounding box center [481, 234] width 11 height 12
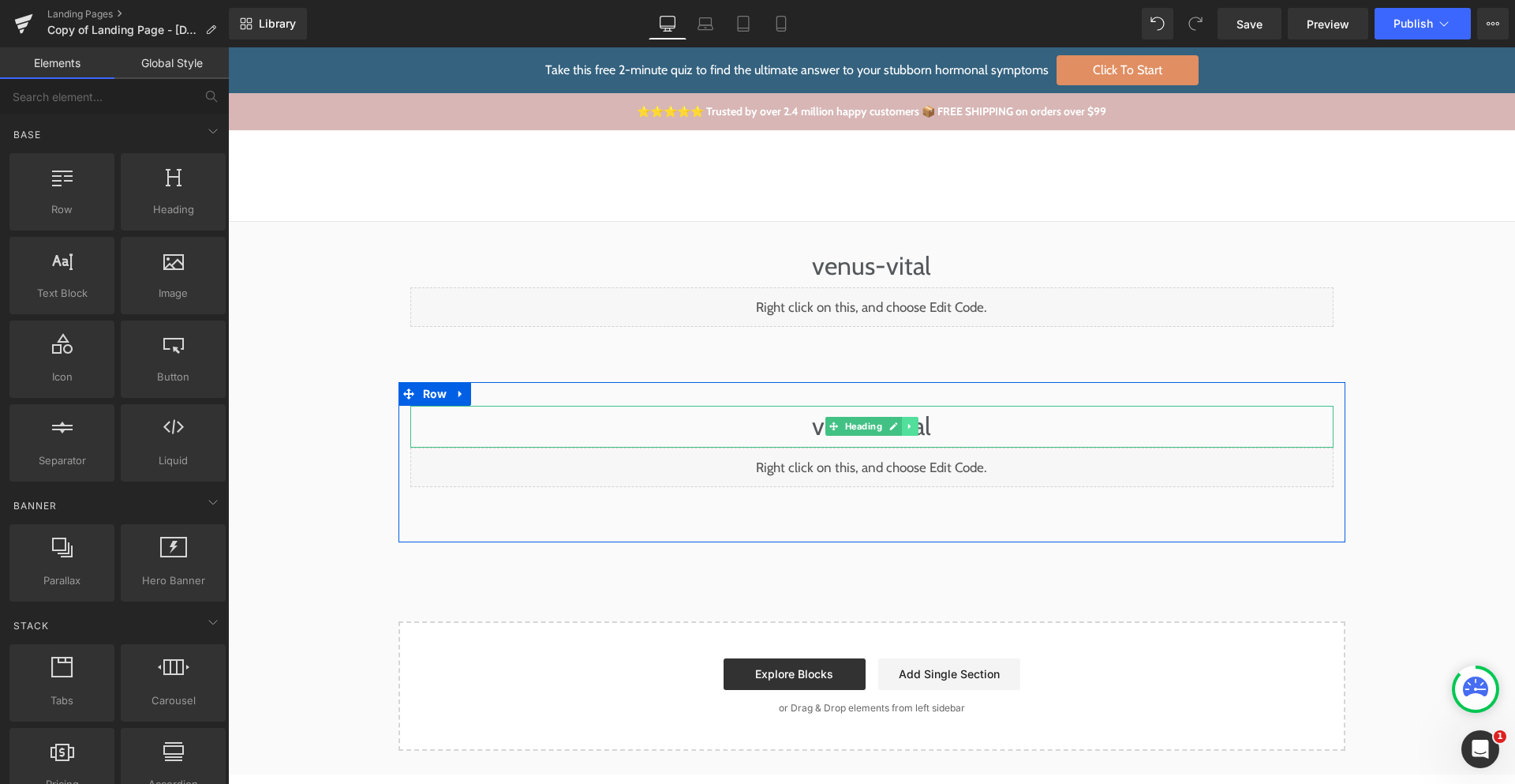
click at [906, 421] on icon at bounding box center [910, 426] width 9 height 10
click at [228, 47] on link at bounding box center [228, 47] width 0 height 0
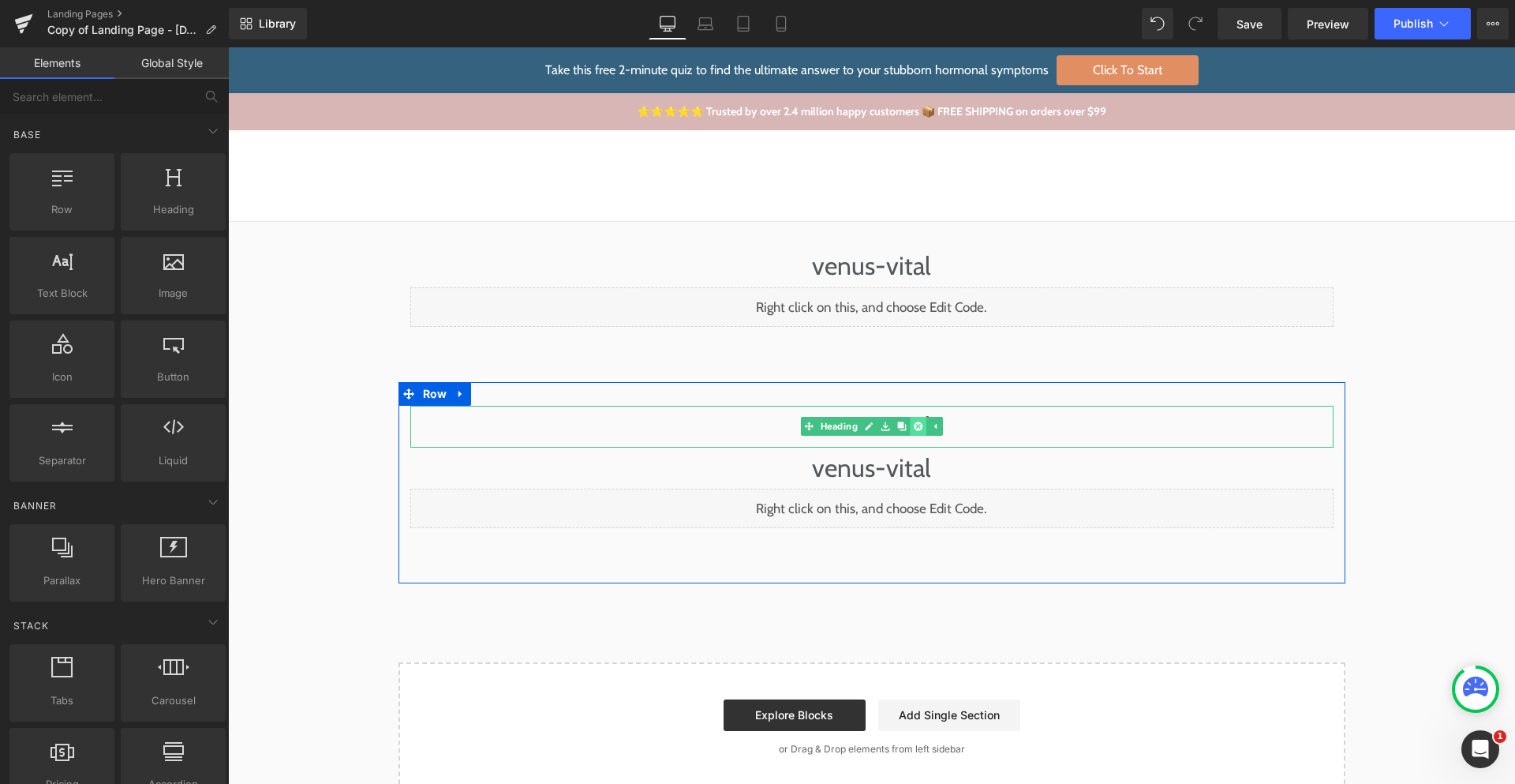
click at [914, 426] on icon at bounding box center [918, 426] width 9 height 9
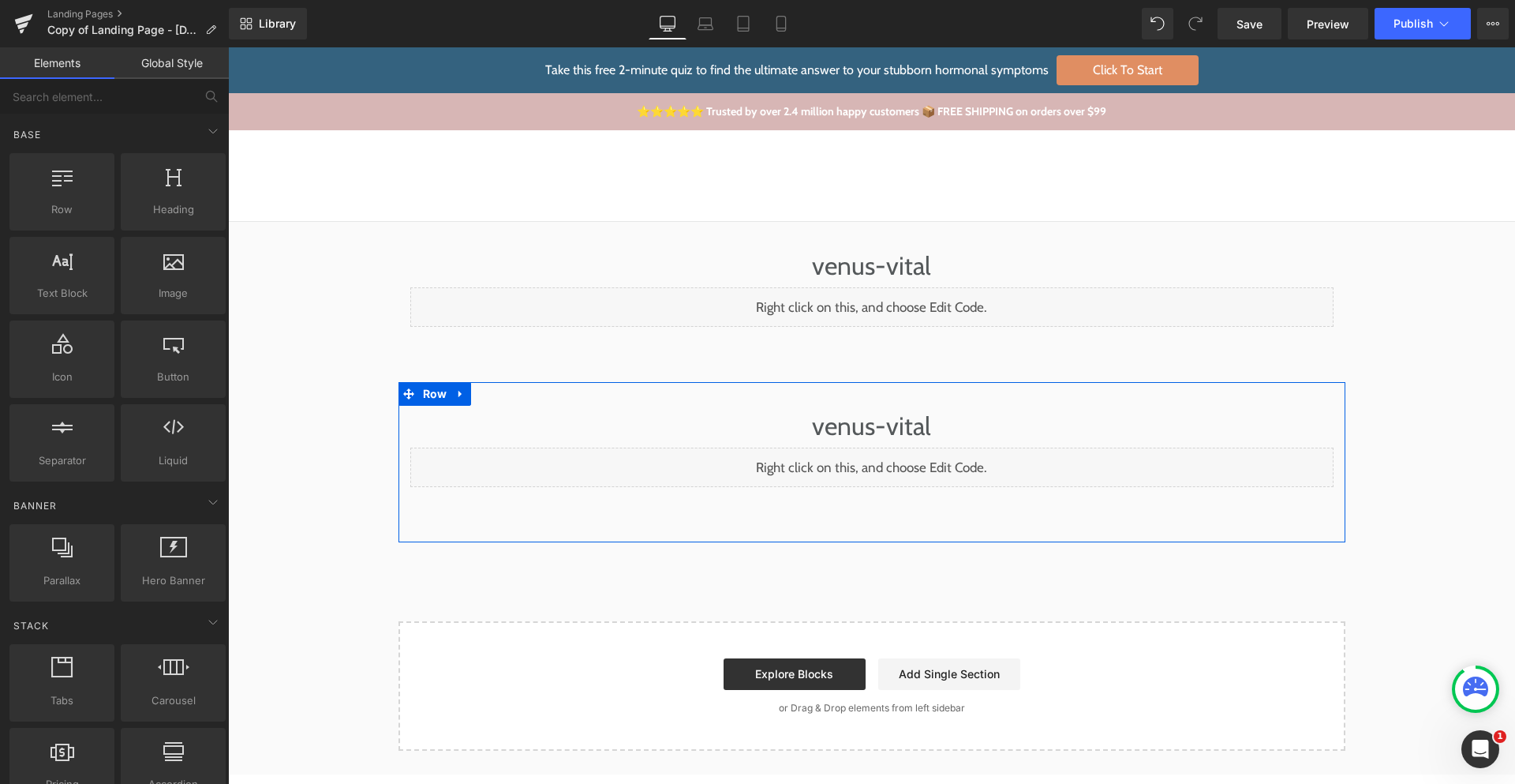
click at [1001, 429] on h1 "venus-vital" at bounding box center [872, 426] width 923 height 42
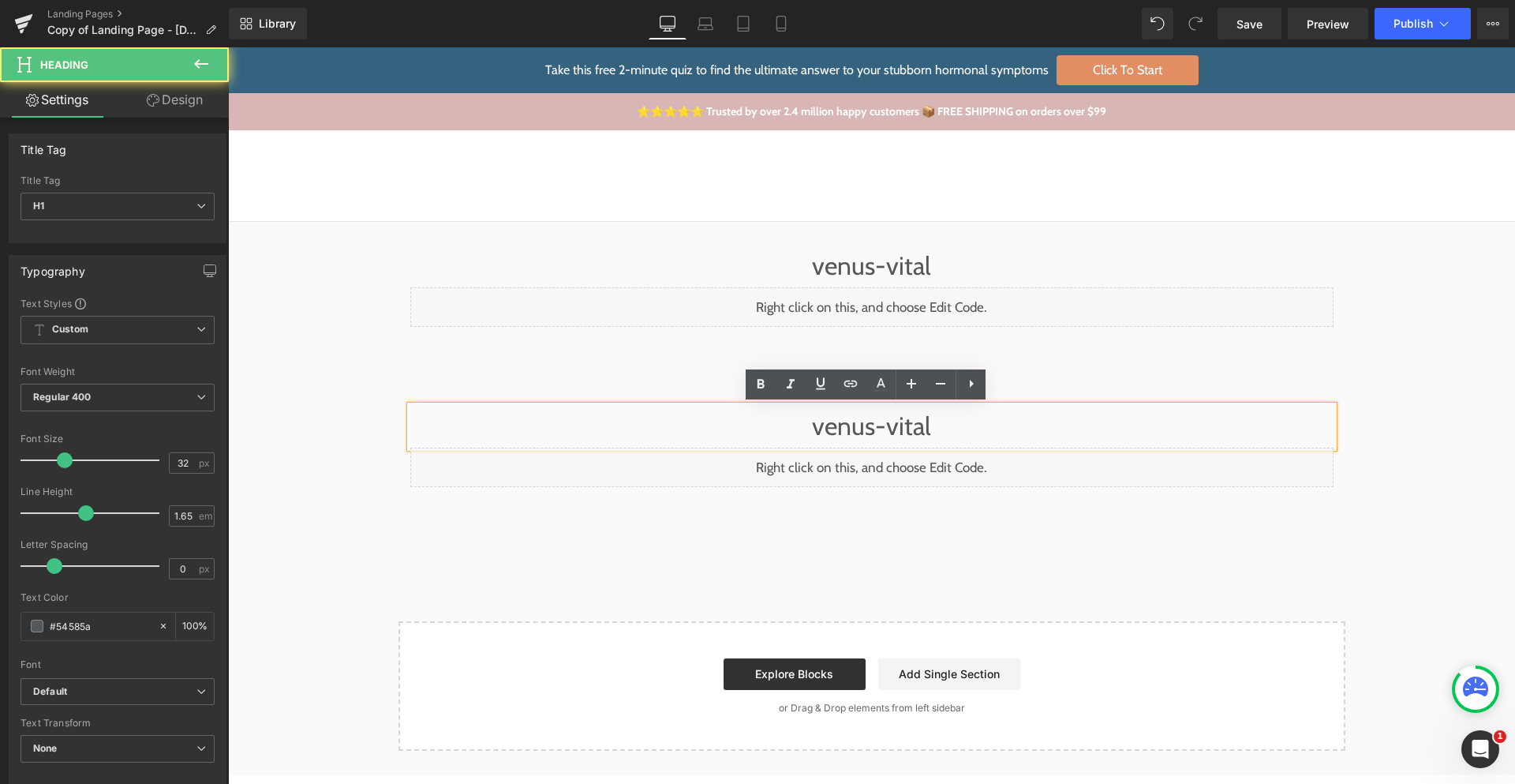
click at [1001, 429] on h1 "venus-vital" at bounding box center [872, 426] width 923 height 42
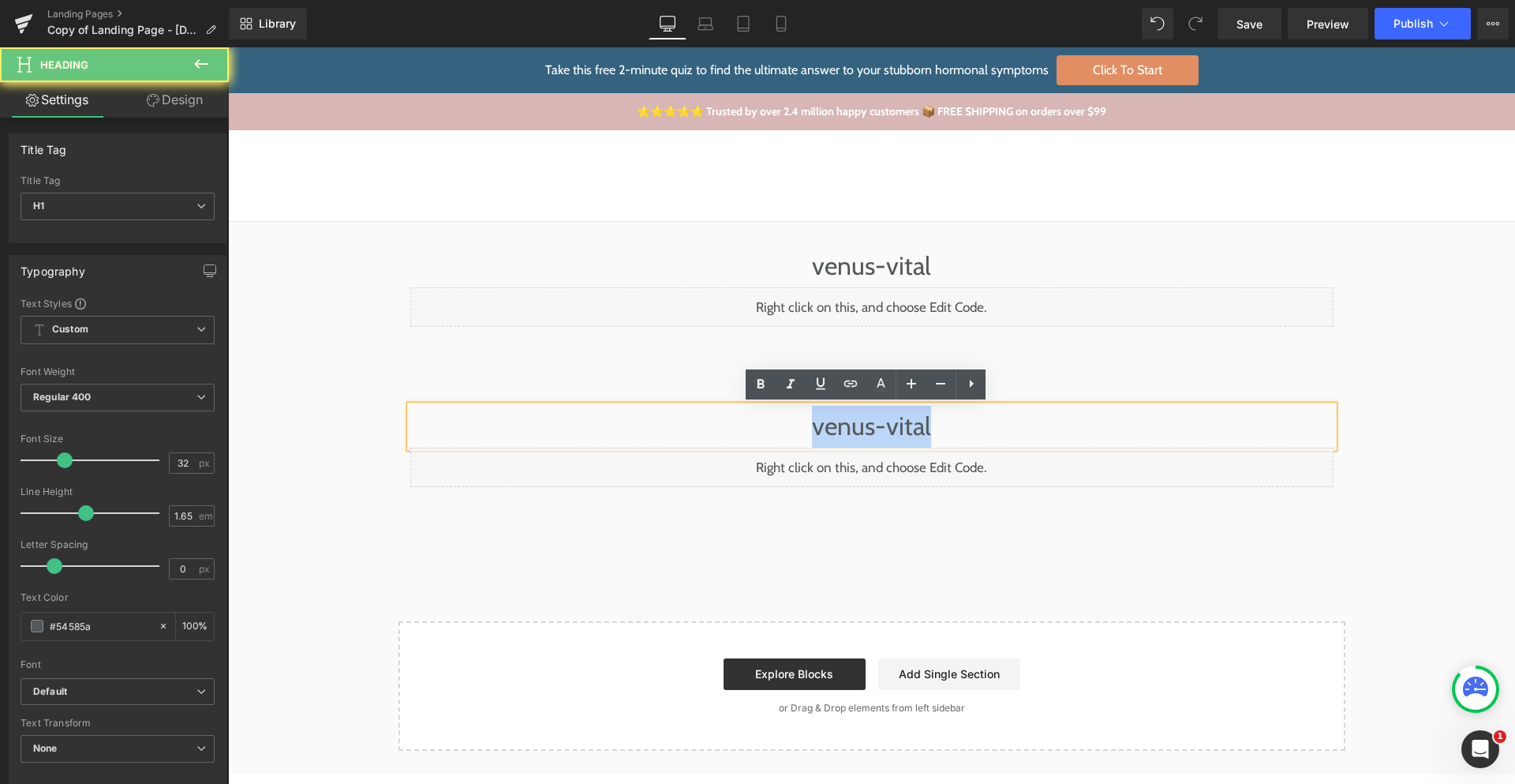
click at [1001, 429] on h1 "venus-vital" at bounding box center [872, 426] width 923 height 42
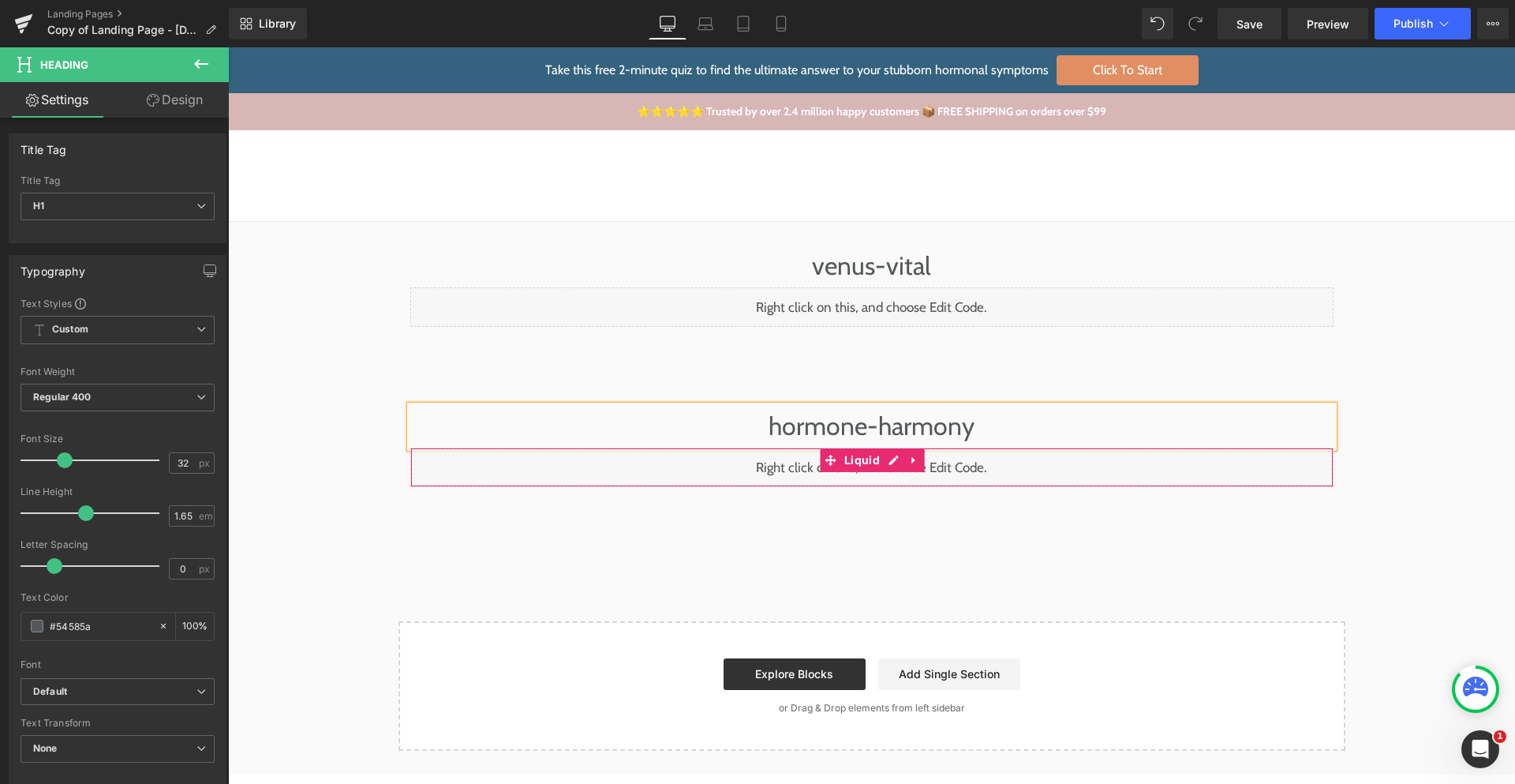
click at [918, 472] on div "Liquid" at bounding box center [872, 466] width 923 height 40
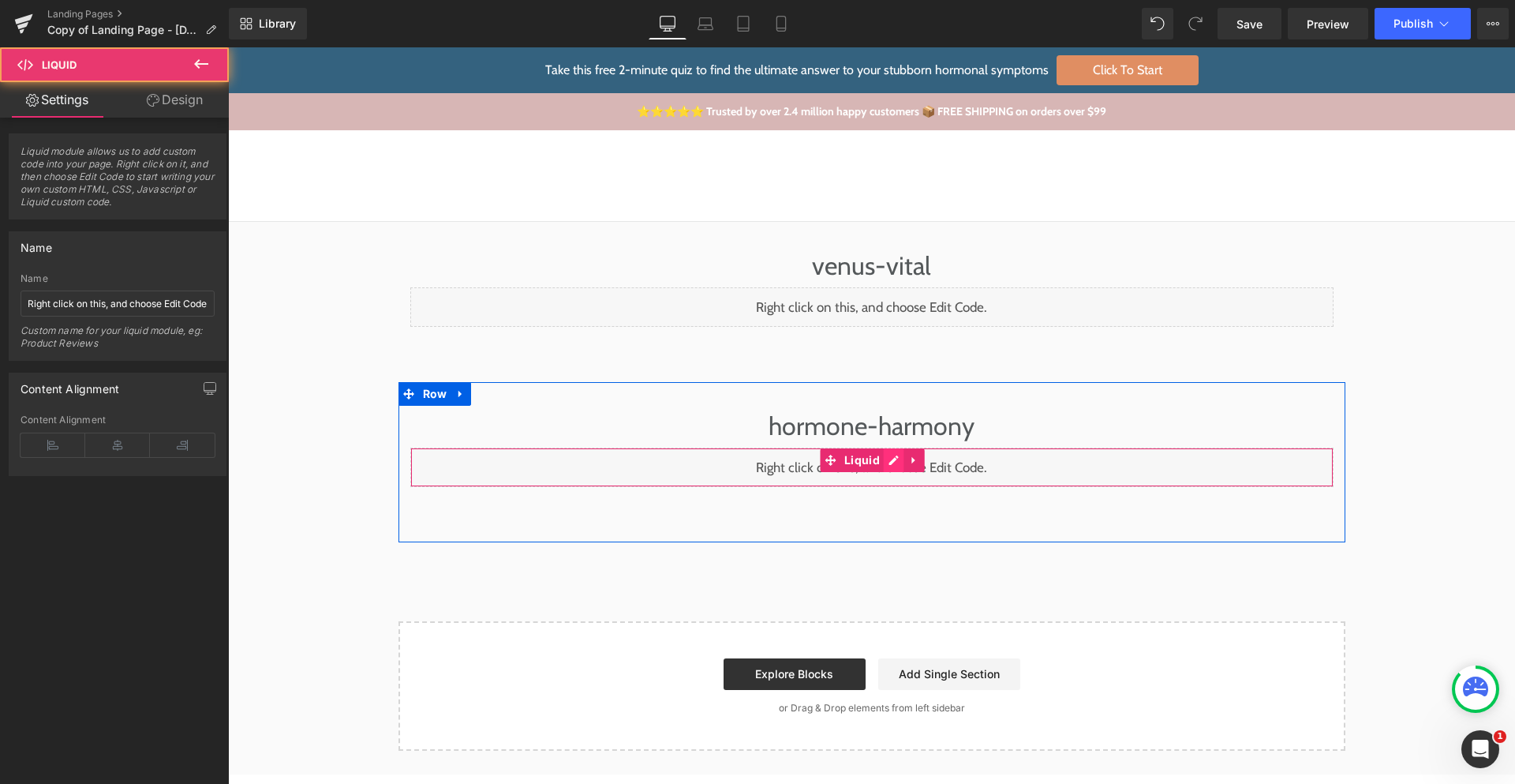
click at [889, 464] on div "Liquid" at bounding box center [872, 466] width 923 height 40
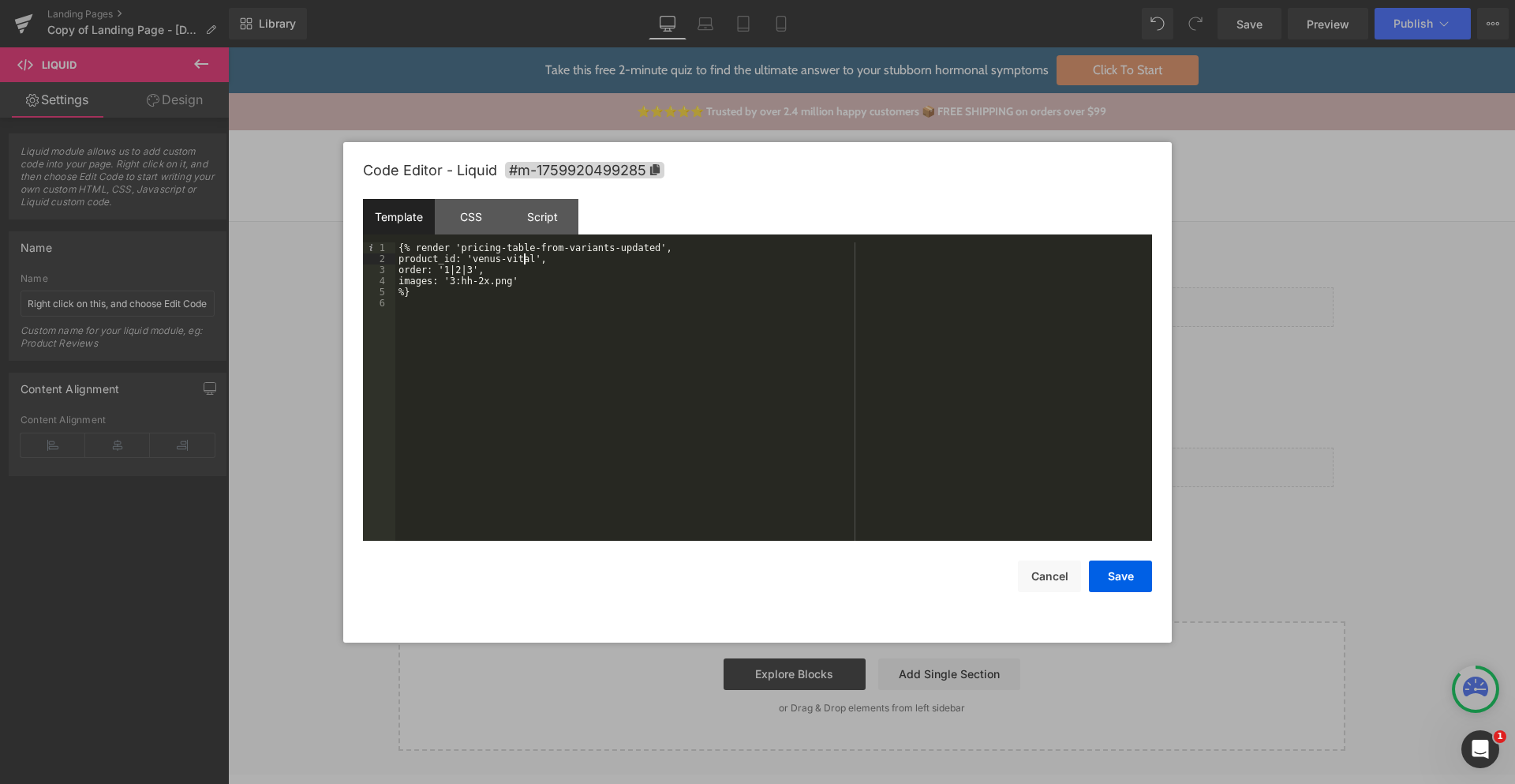
click at [525, 257] on div "{% render 'pricing-table-from-variants-updated', product_id: 'venus-vital', ord…" at bounding box center [774, 403] width 757 height 321
drag, startPoint x: 525, startPoint y: 257, endPoint x: 495, endPoint y: 255, distance: 30.1
click at [495, 255] on div "{% render 'pricing-table-from-variants-updated', product_id: 'venus-vital', ord…" at bounding box center [774, 403] width 757 height 321
click at [1105, 573] on button "Save" at bounding box center [1120, 575] width 63 height 32
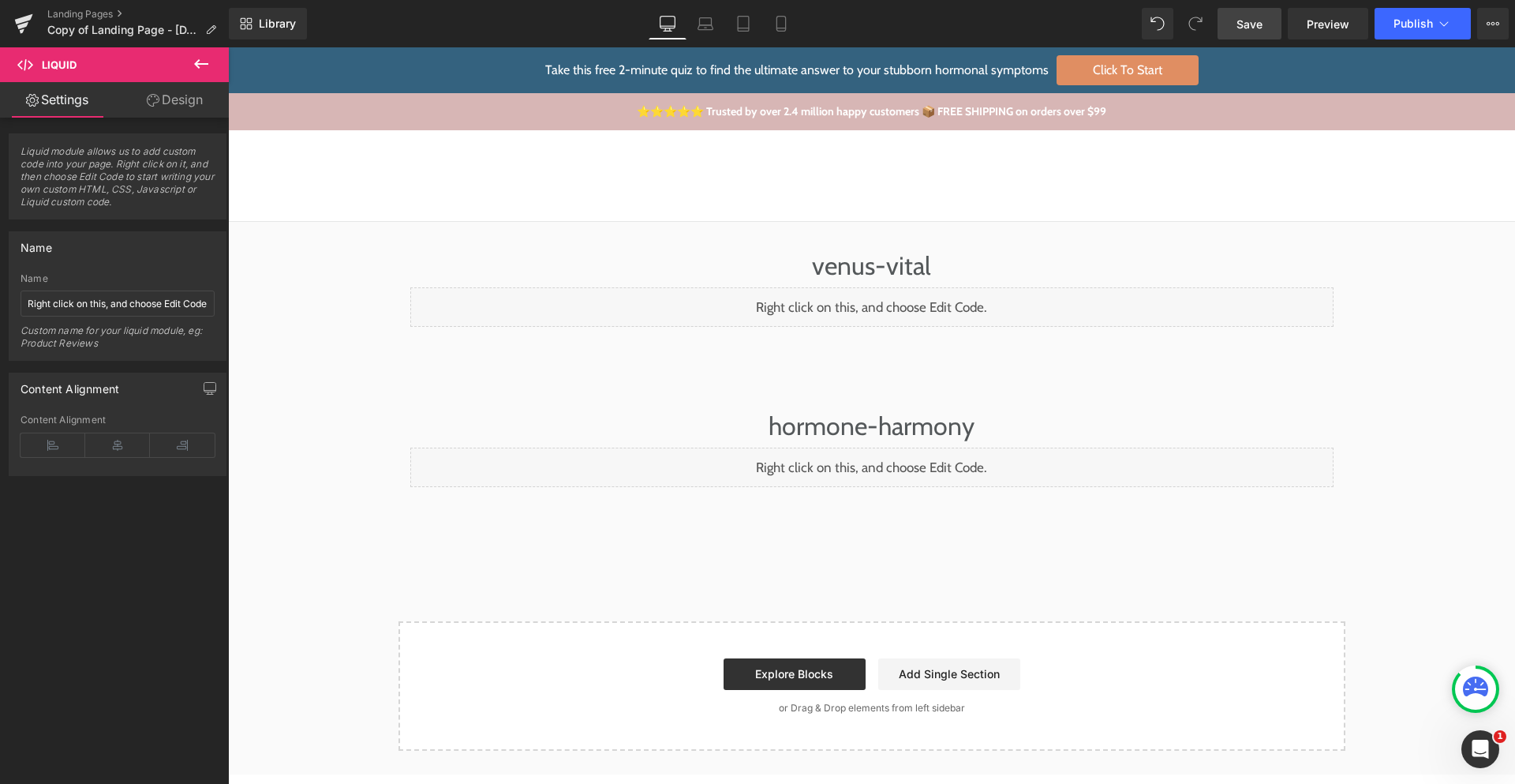
click at [1257, 23] on span "Save" at bounding box center [1249, 23] width 26 height 16
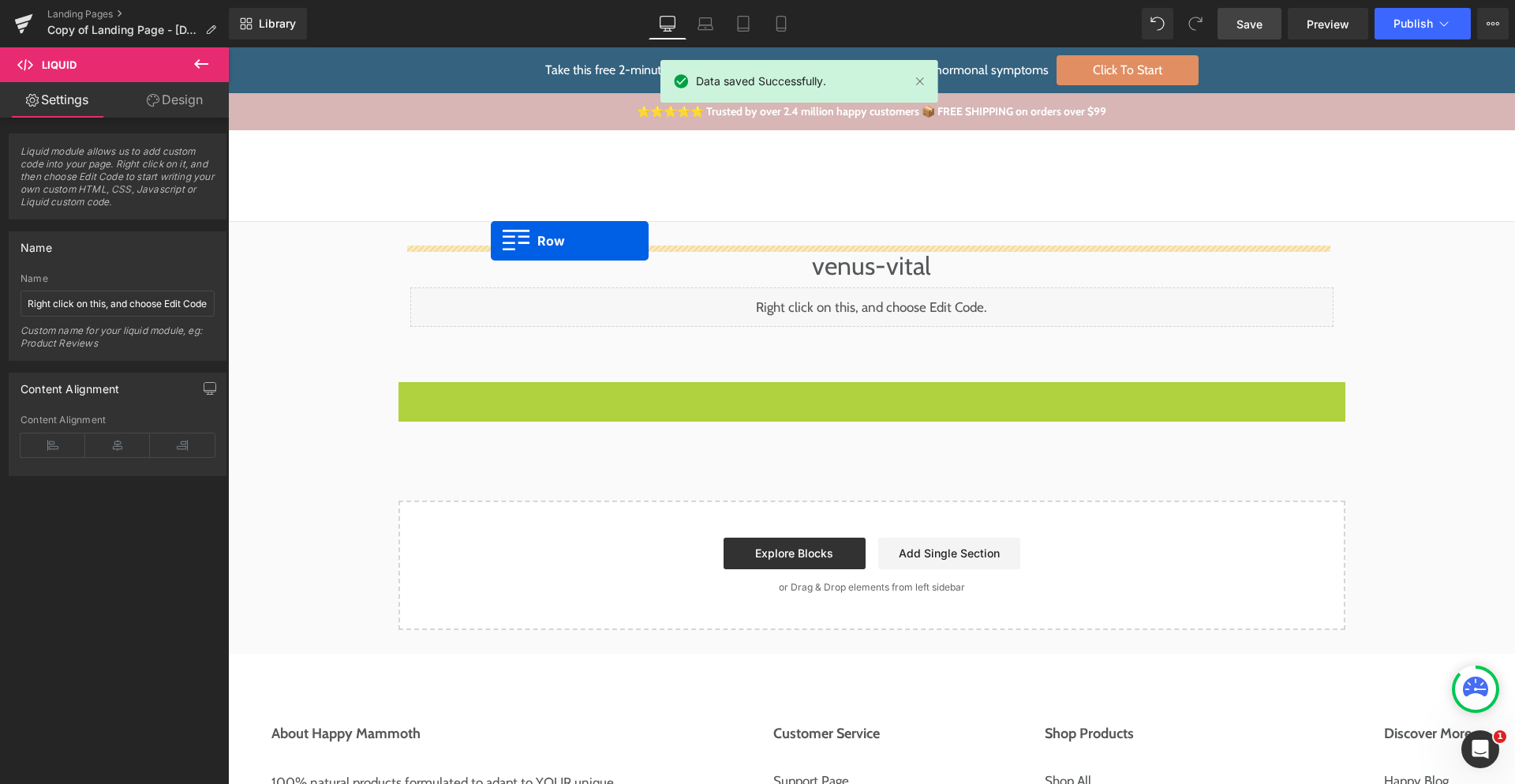
drag, startPoint x: 406, startPoint y: 393, endPoint x: 491, endPoint y: 240, distance: 175.0
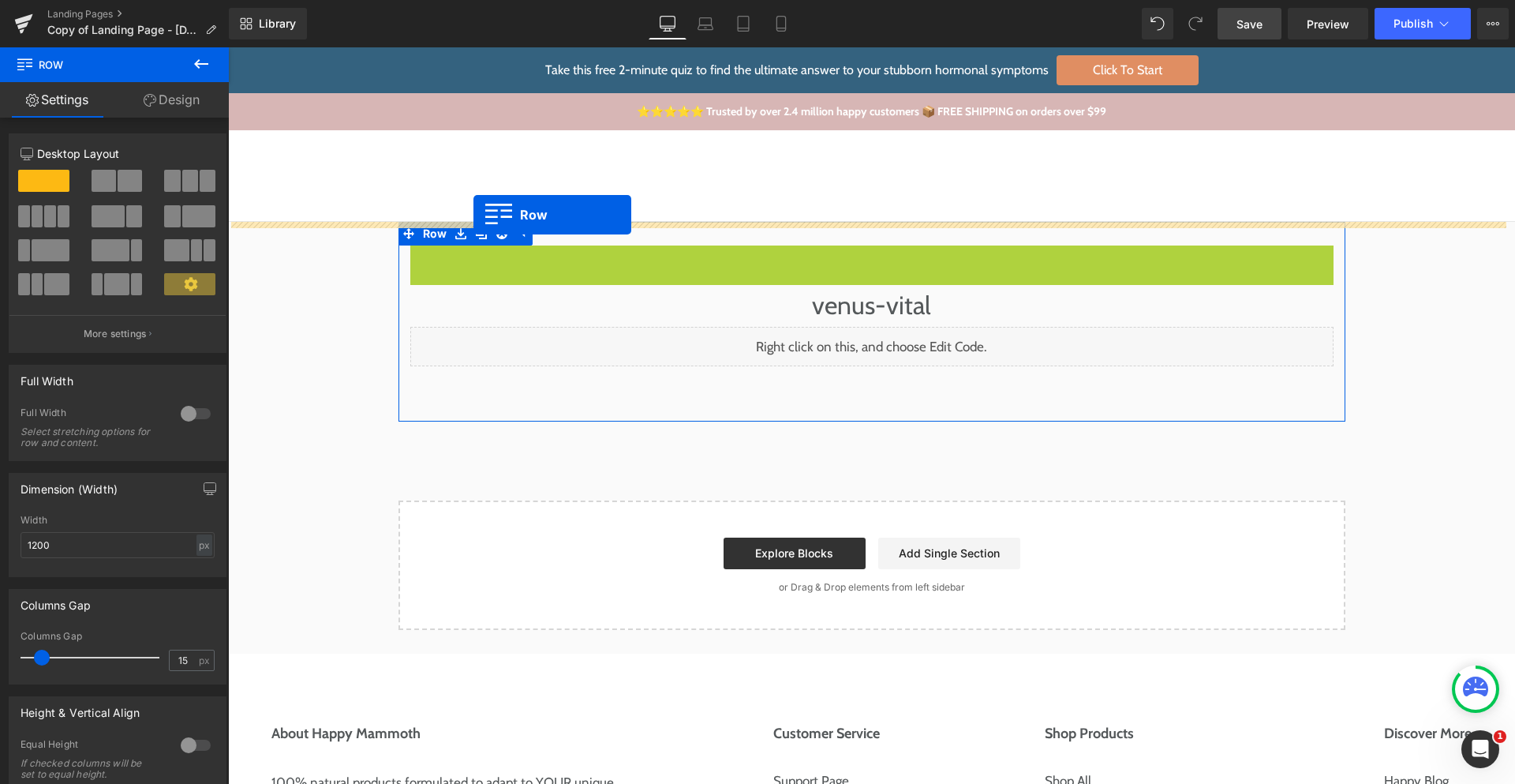
drag, startPoint x: 413, startPoint y: 256, endPoint x: 473, endPoint y: 217, distance: 71.6
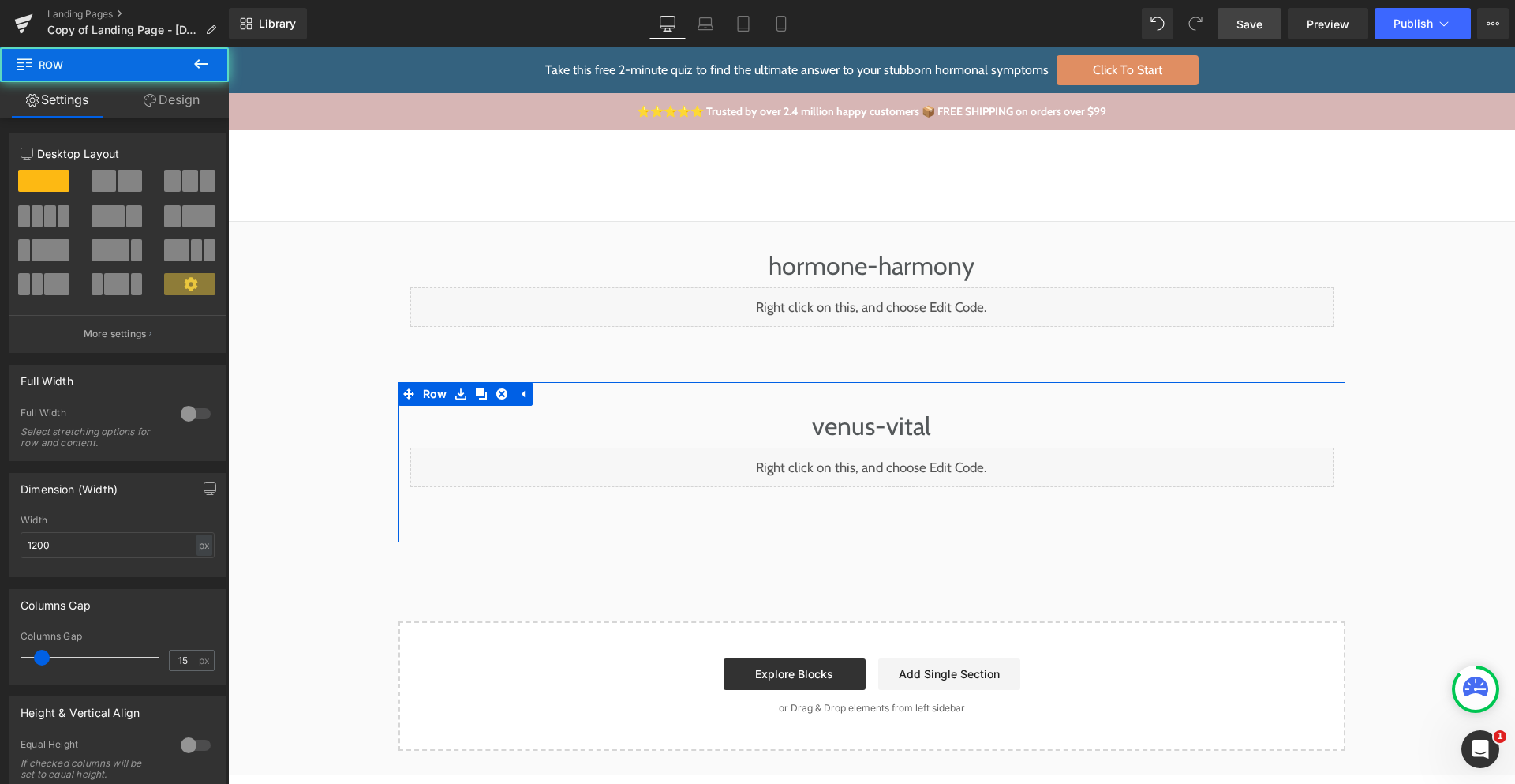
click at [1245, 32] on link "Save" at bounding box center [1249, 23] width 64 height 32
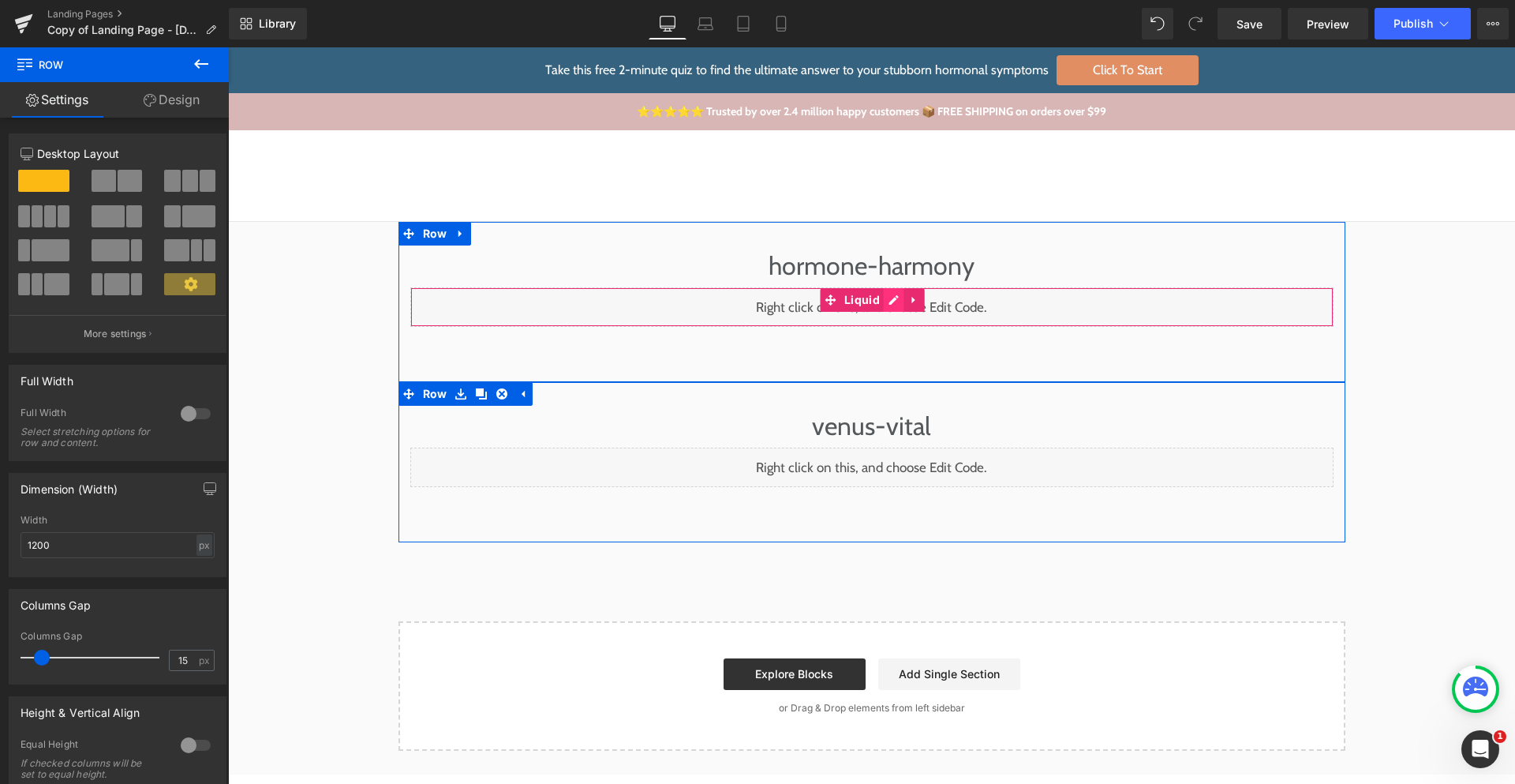
click at [888, 304] on div "Liquid" at bounding box center [872, 307] width 923 height 40
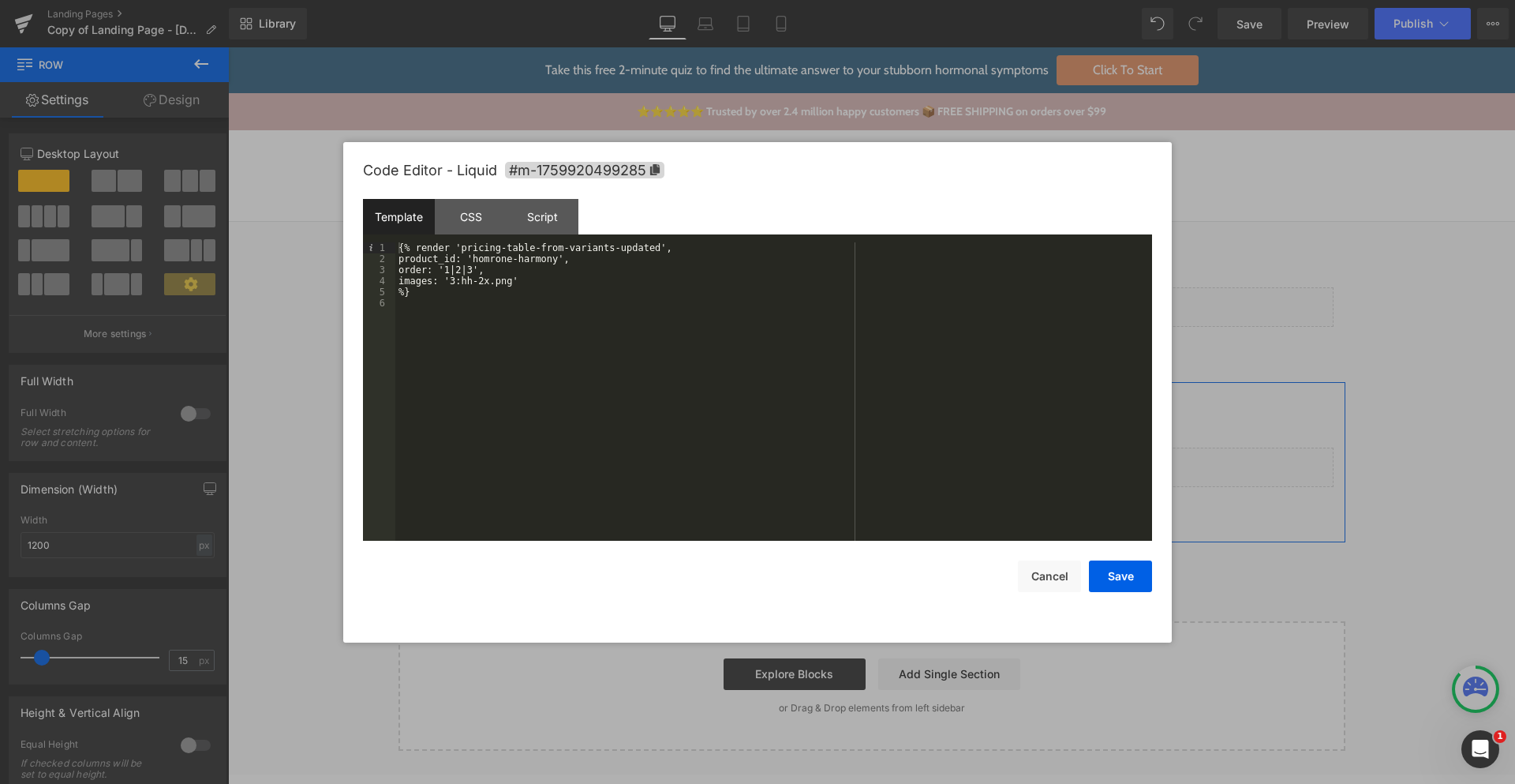
click at [547, 259] on div "{% render 'pricing-table-from-variants-updated', product_id: 'homrone-harmony',…" at bounding box center [774, 403] width 757 height 321
drag, startPoint x: 547, startPoint y: 259, endPoint x: 500, endPoint y: 255, distance: 47.2
click at [500, 255] on div "{% render 'pricing-table-from-variants-updated', product_id: 'homrone-harmony',…" at bounding box center [774, 403] width 757 height 321
click at [1117, 572] on button "Save" at bounding box center [1120, 575] width 63 height 32
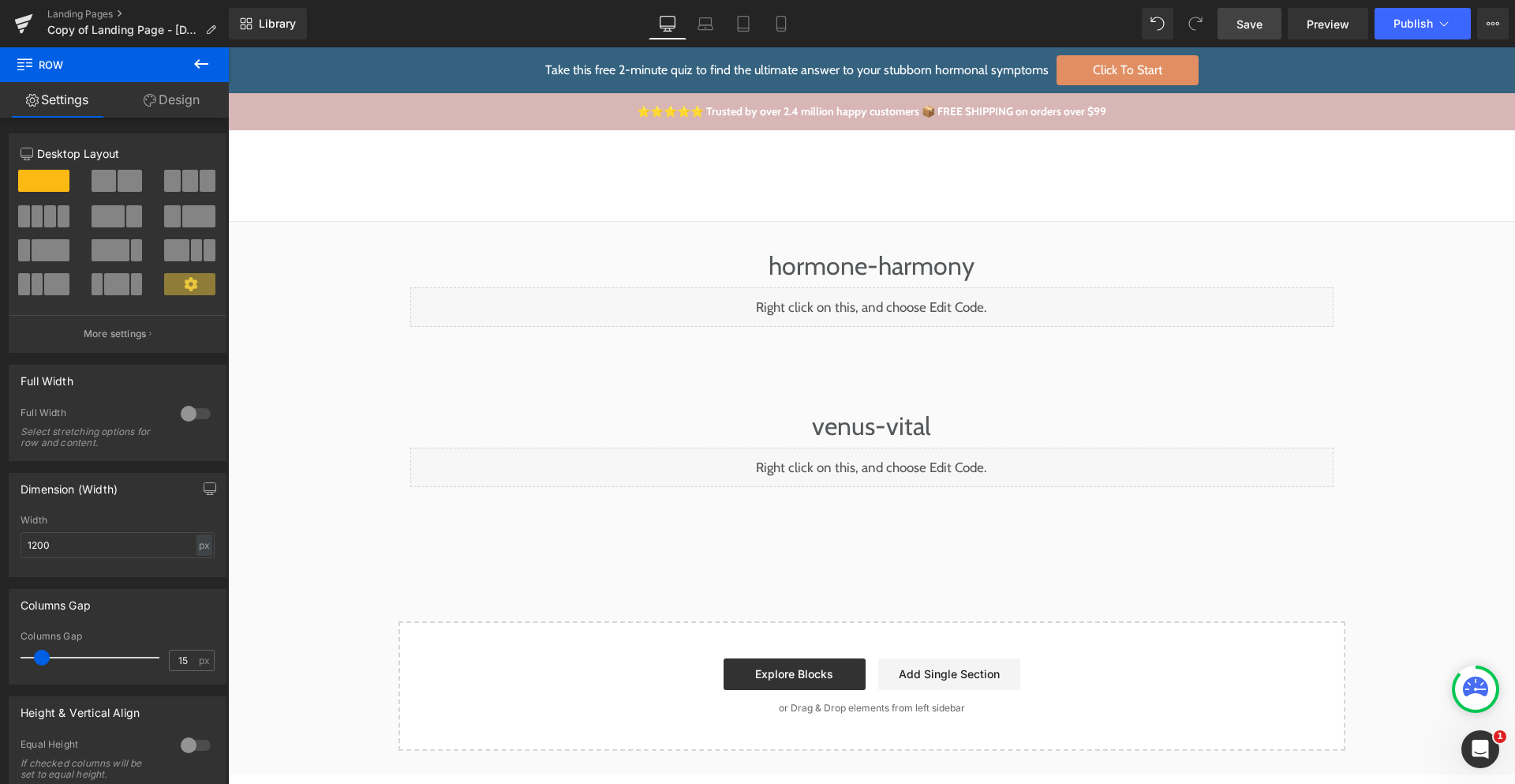
click at [1254, 29] on span "Save" at bounding box center [1249, 23] width 26 height 16
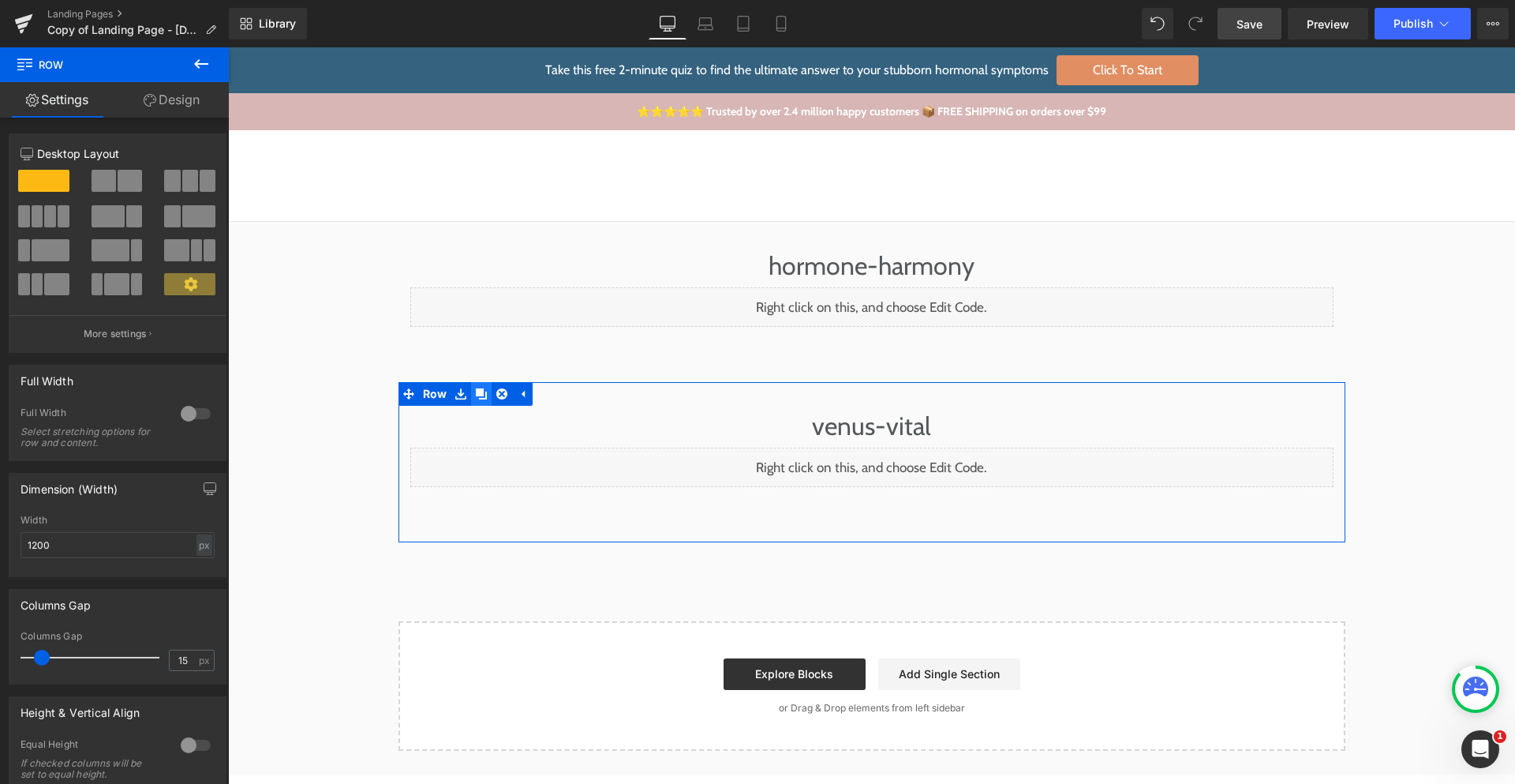
click at [476, 395] on icon at bounding box center [481, 393] width 11 height 11
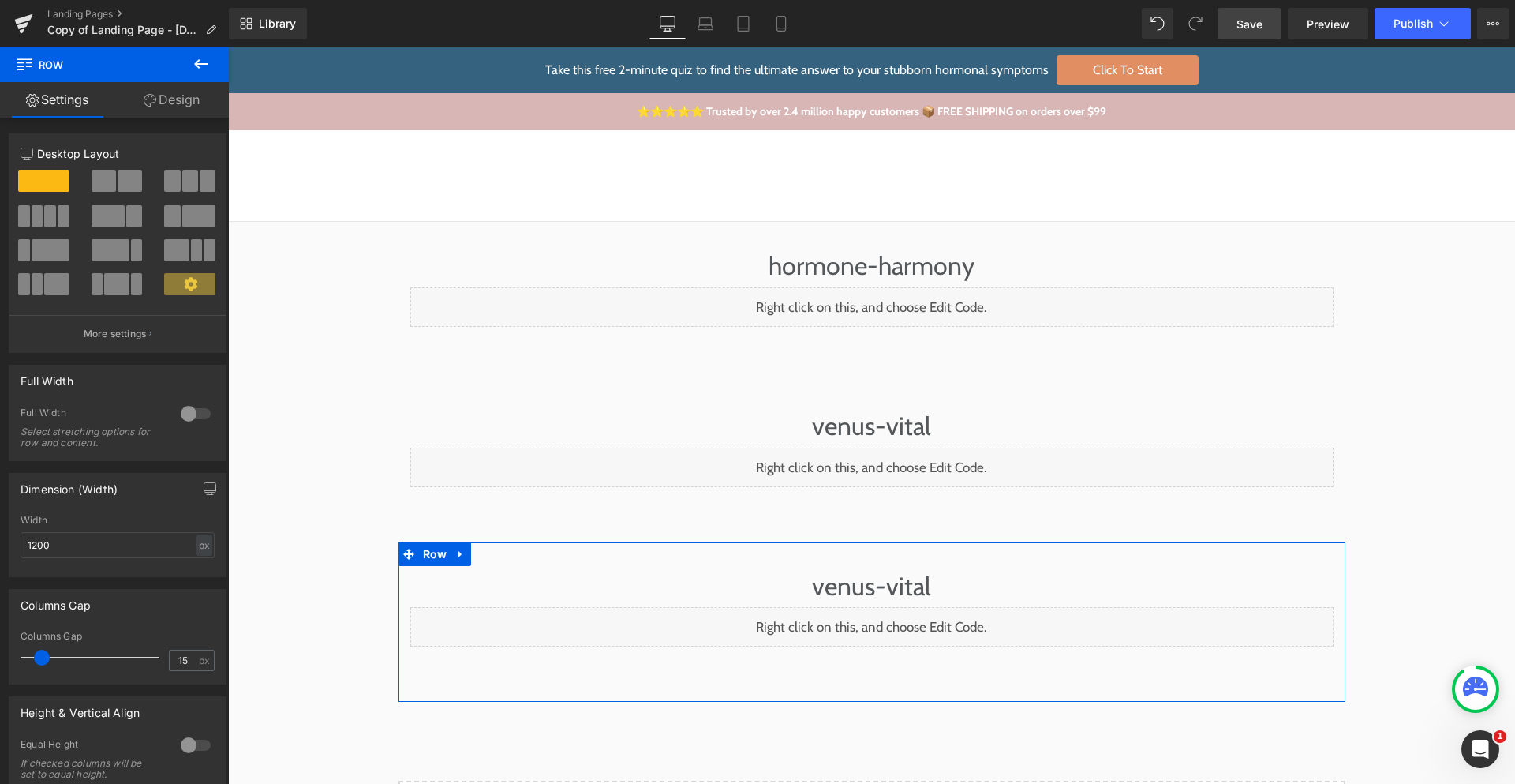
click at [914, 590] on h1 "venus-vital" at bounding box center [872, 586] width 923 height 42
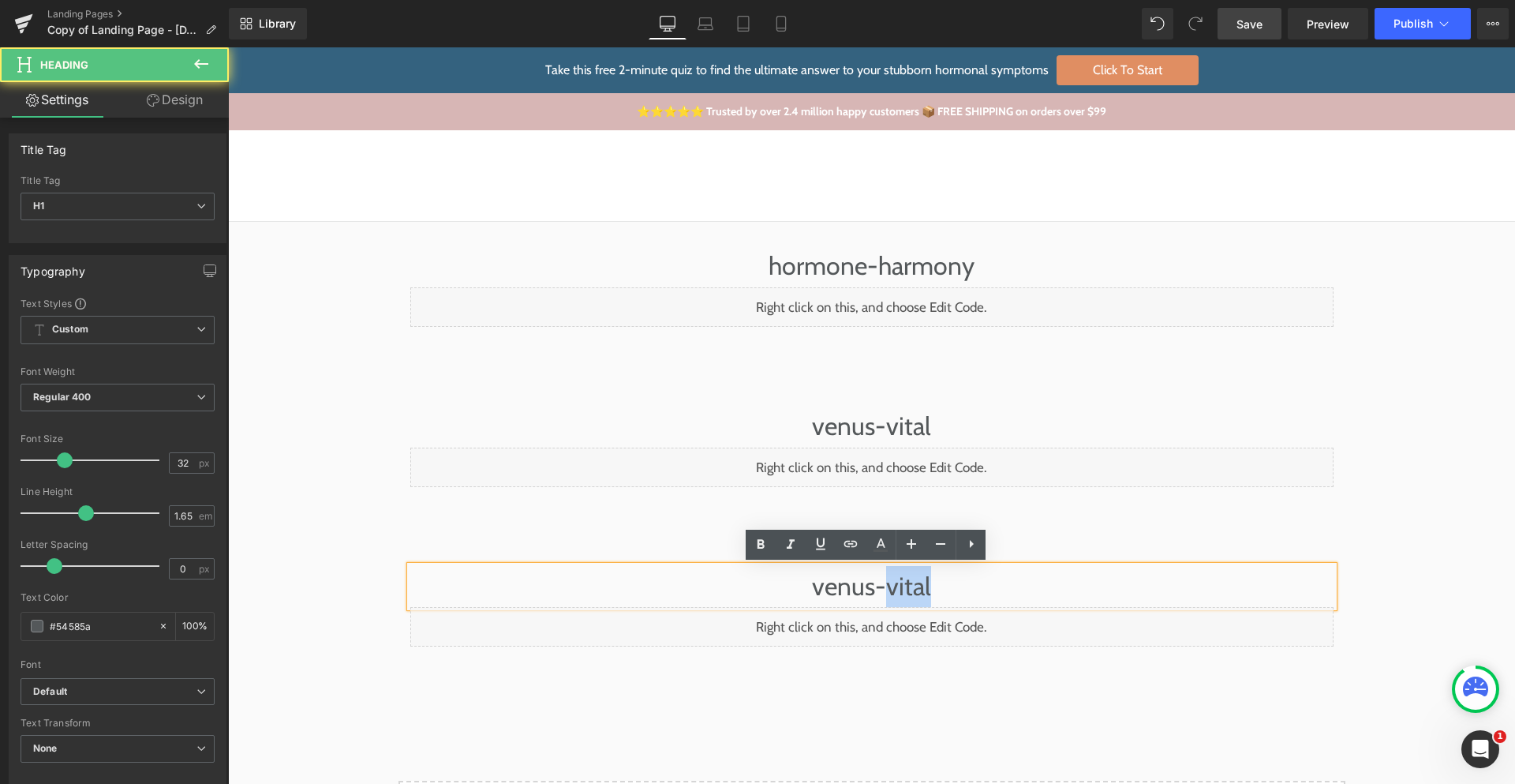
click at [914, 590] on h1 "venus-vital" at bounding box center [872, 586] width 923 height 42
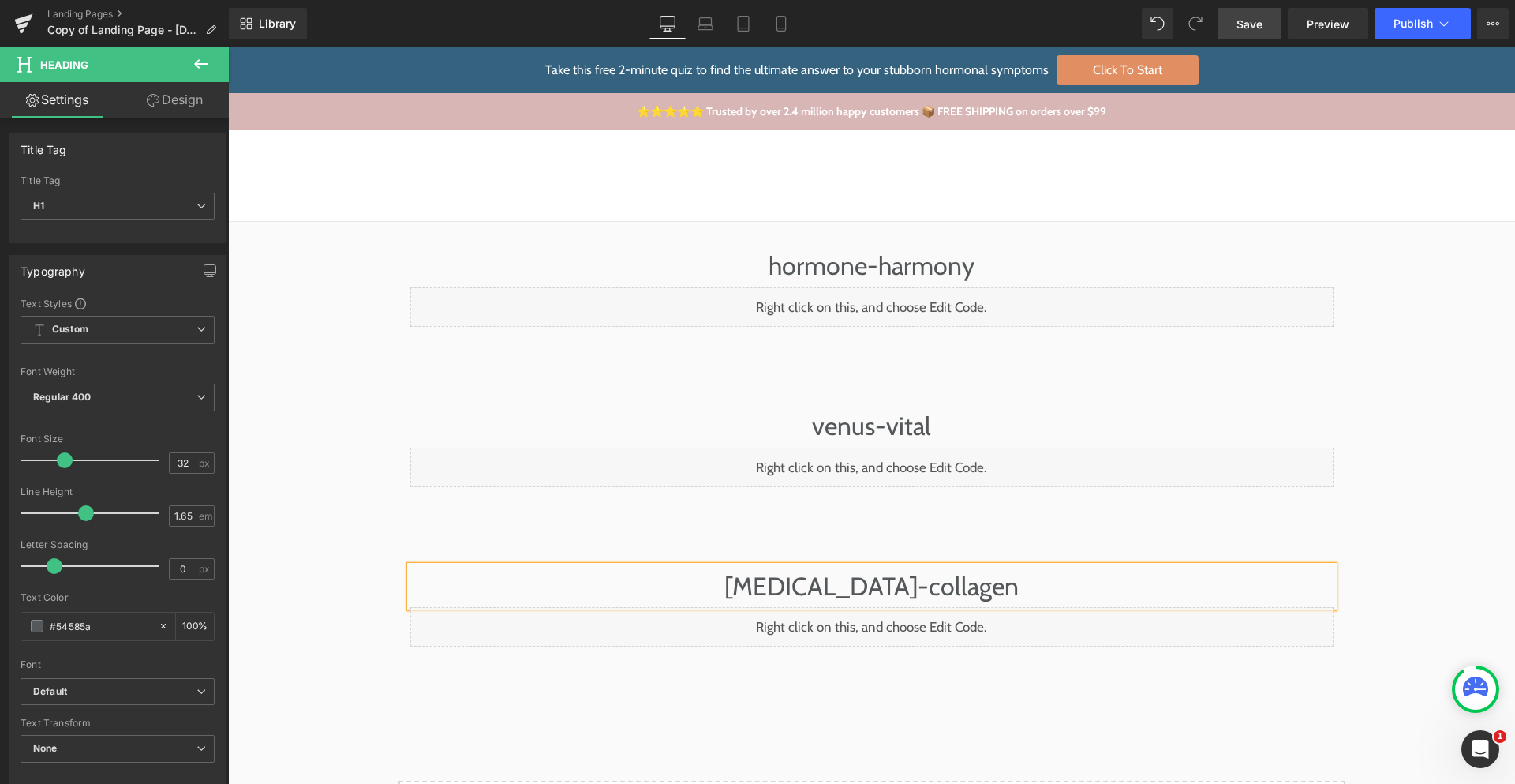
click at [1088, 516] on div "venus-vital Heading Liquid" at bounding box center [872, 469] width 947 height 128
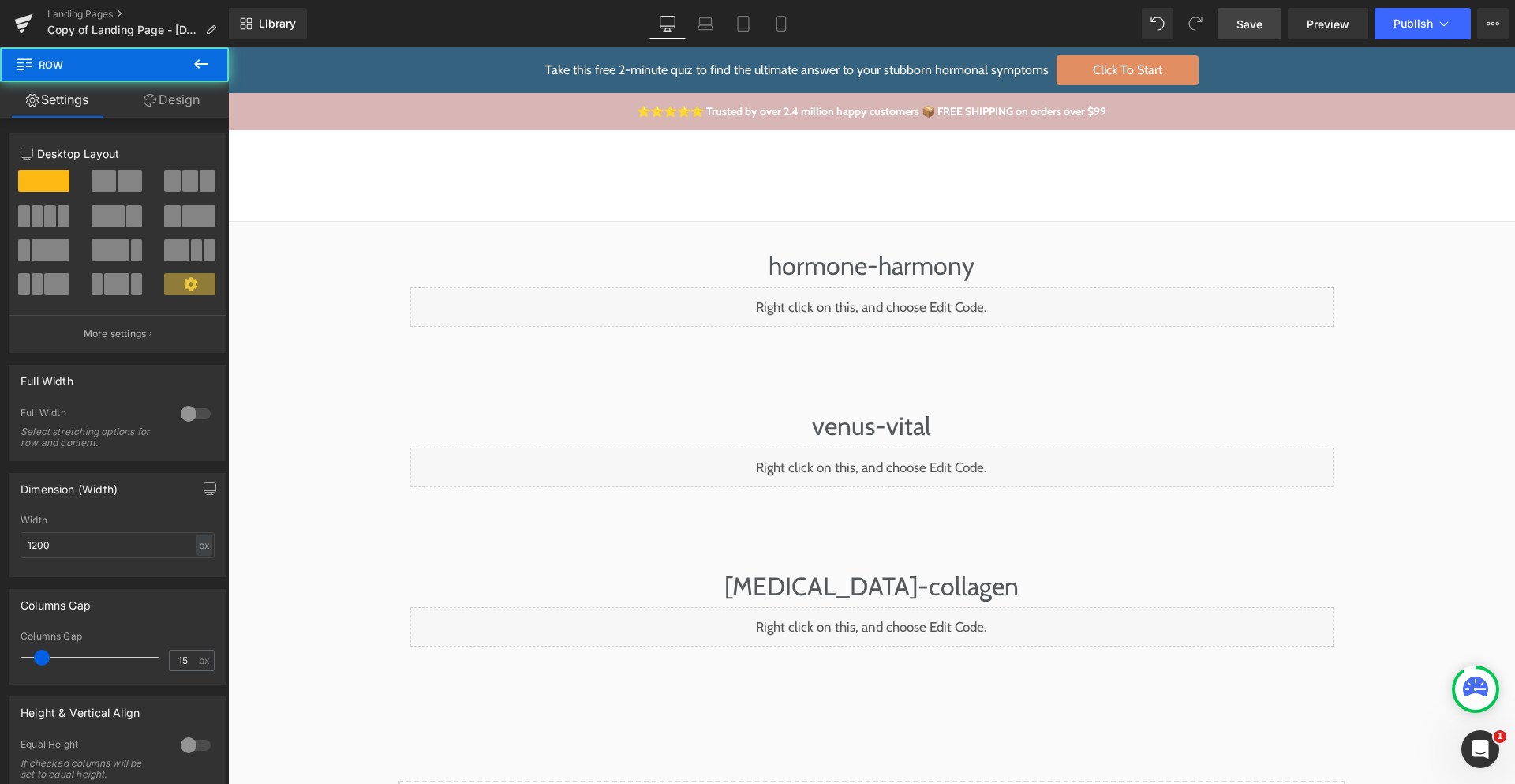
click at [1268, 26] on link "Save" at bounding box center [1249, 23] width 64 height 32
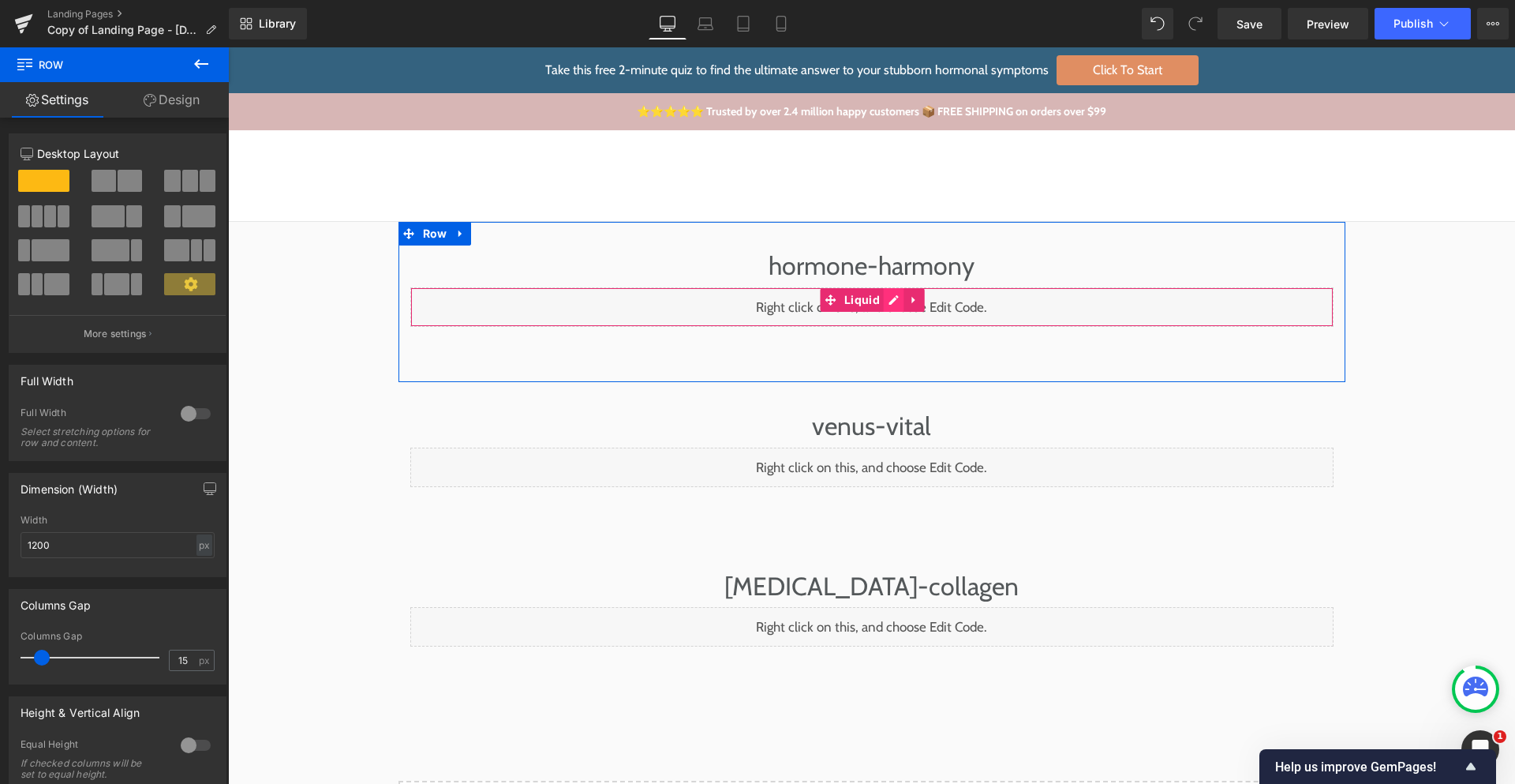
click at [890, 300] on div "Liquid" at bounding box center [872, 307] width 923 height 40
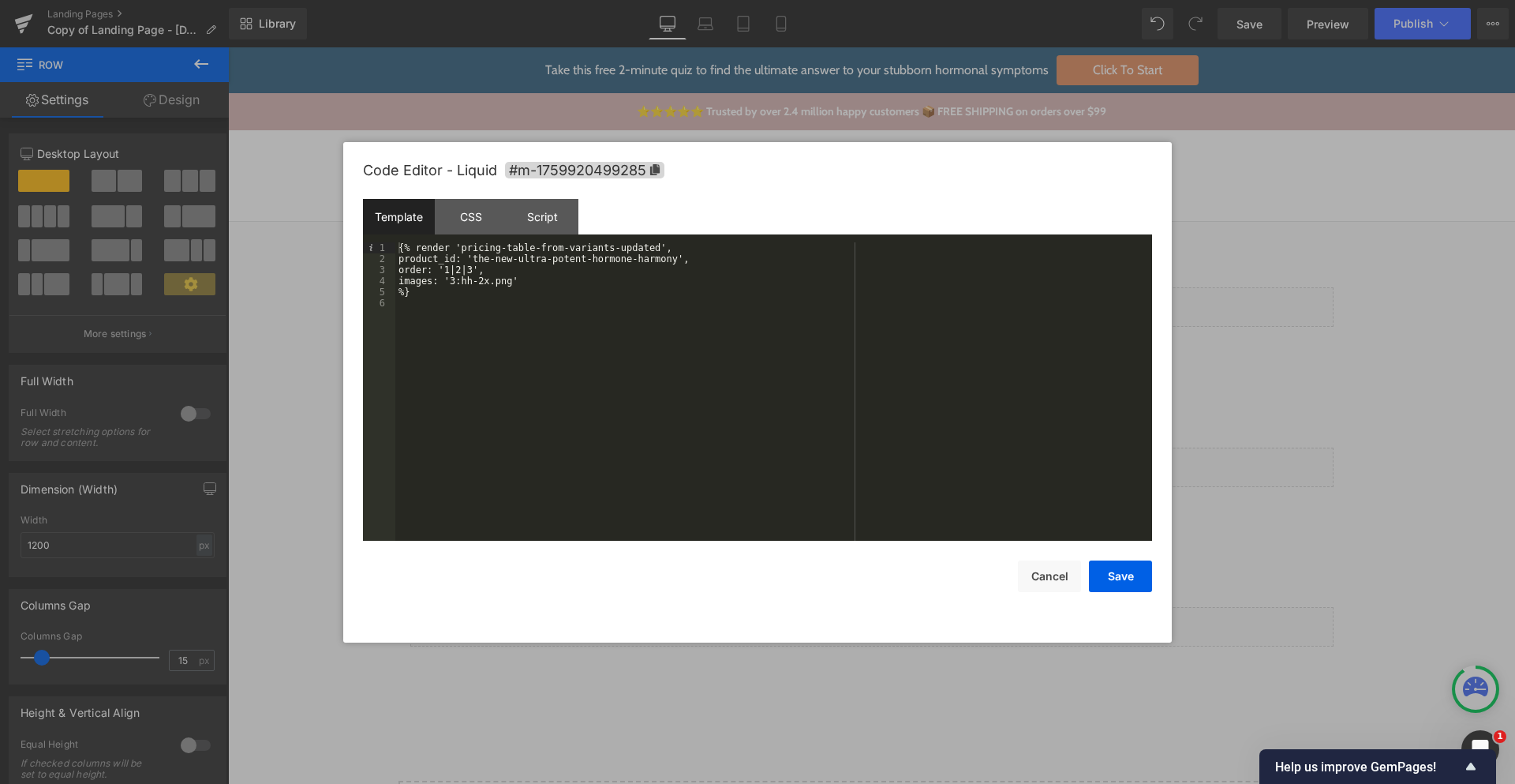
click at [677, 262] on div "{% render 'pricing-table-from-variants-updated', product_id: 'the-new-ultra-pot…" at bounding box center [774, 403] width 757 height 321
drag, startPoint x: 677, startPoint y: 262, endPoint x: 495, endPoint y: 256, distance: 182.1
click at [495, 256] on div "{% render 'pricing-table-from-variants-updated', product_id: 'the-new-ultra-pot…" at bounding box center [774, 403] width 757 height 321
click at [1131, 581] on button "Save" at bounding box center [1120, 575] width 63 height 32
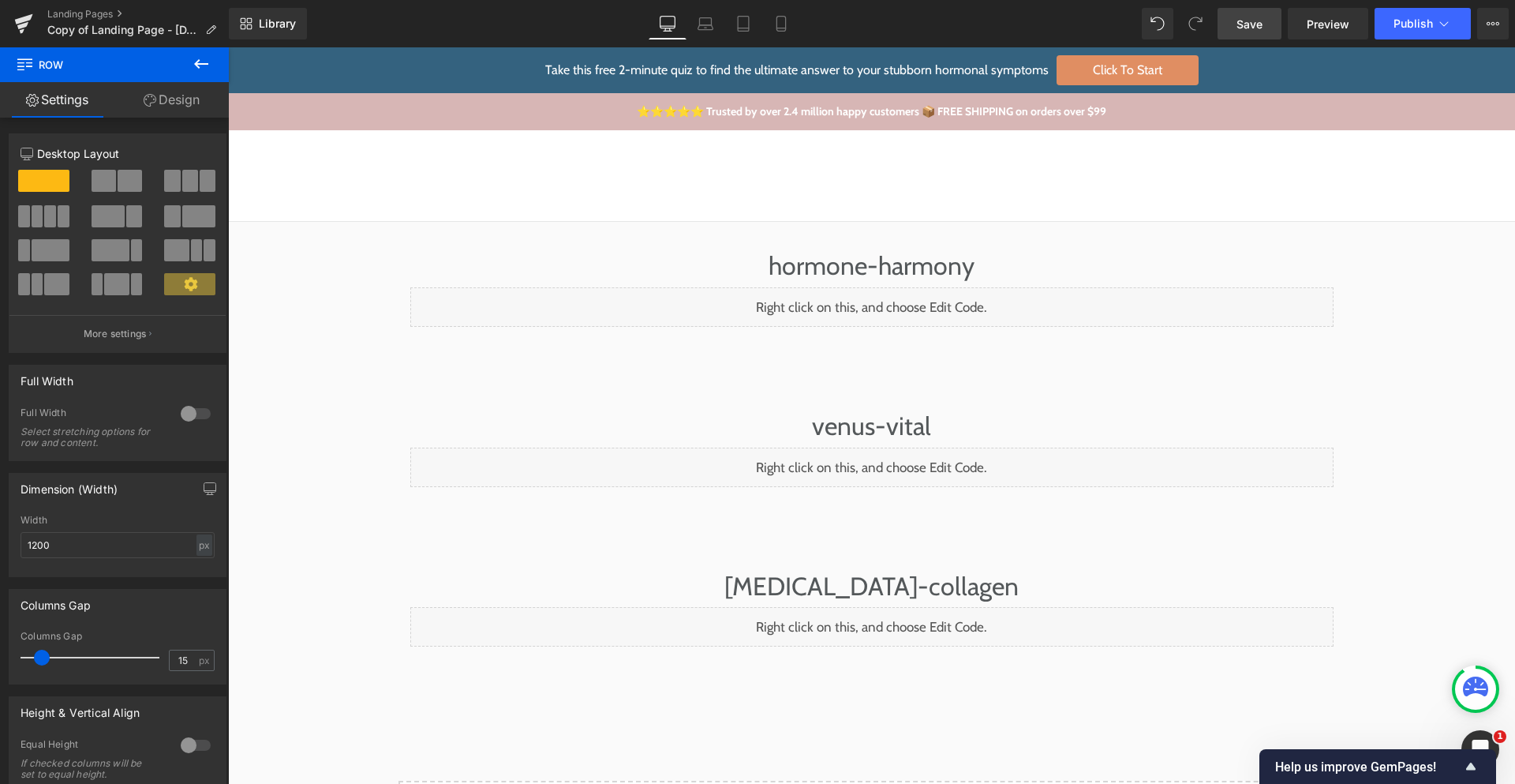
click at [1257, 20] on span "Save" at bounding box center [1249, 23] width 26 height 16
